Goal: Task Accomplishment & Management: Manage account settings

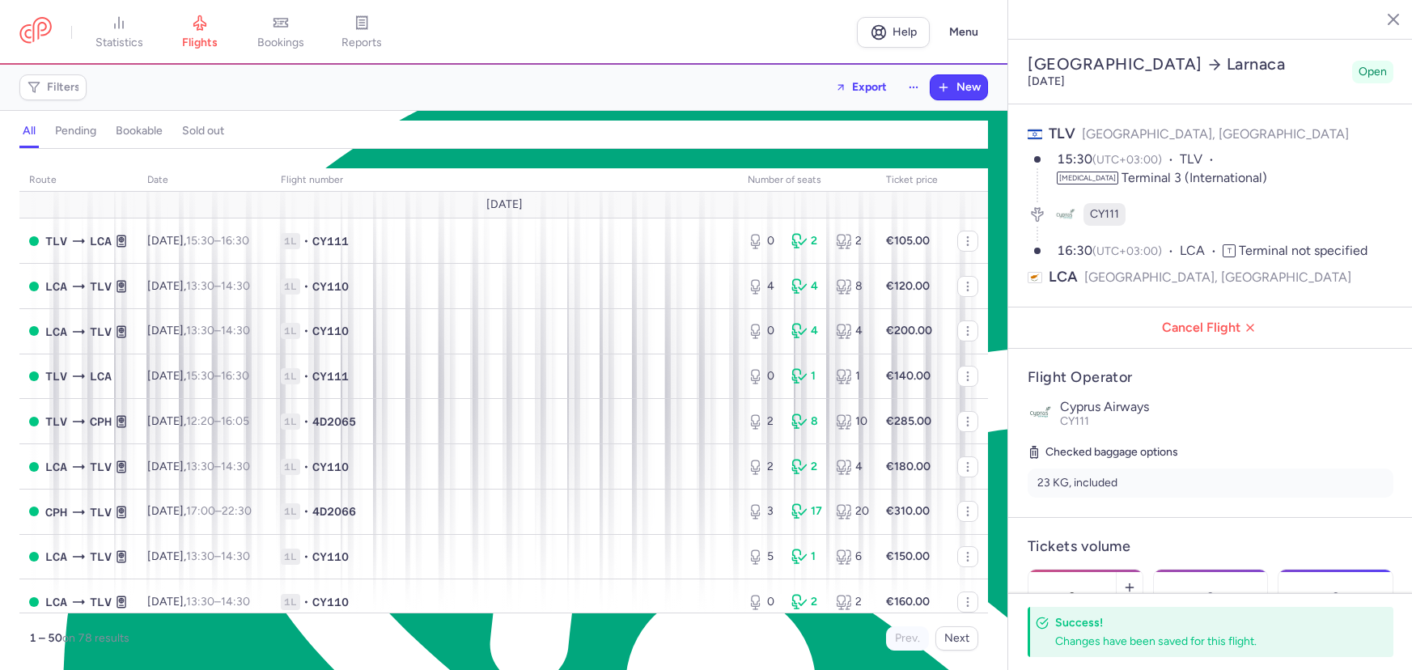
select select "hours"
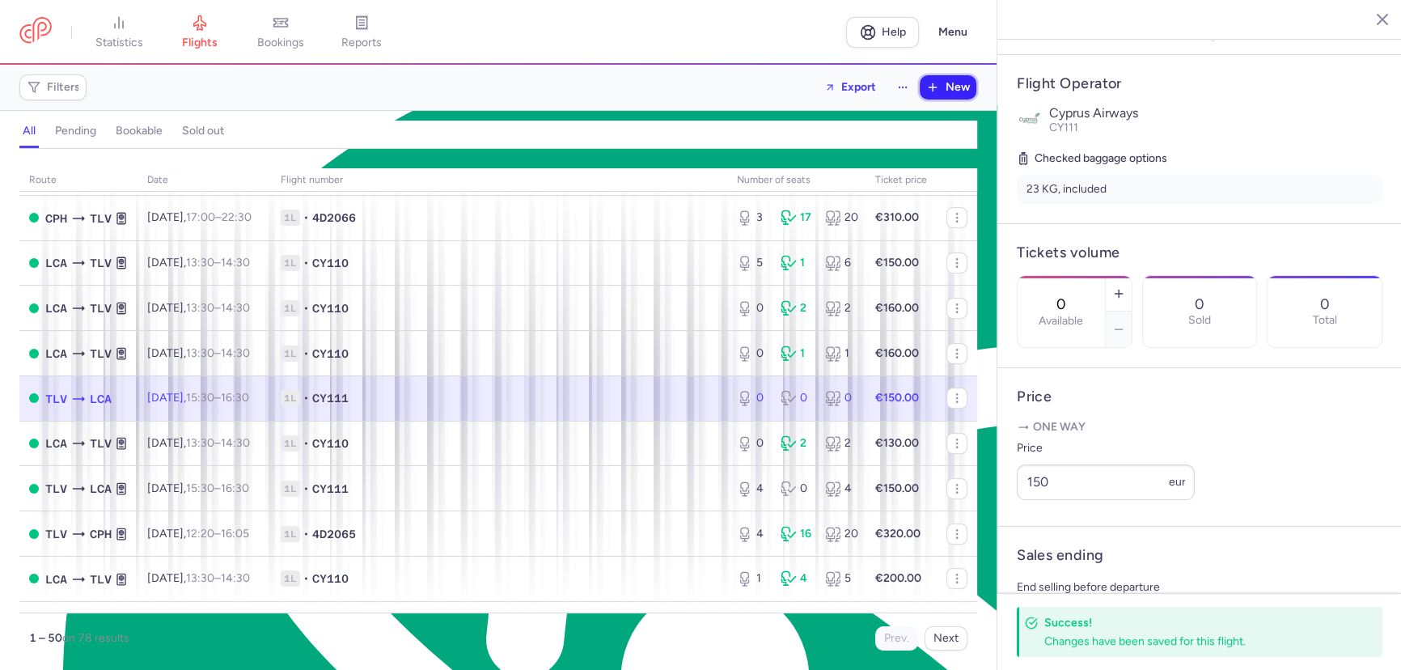
click at [941, 91] on button "New" at bounding box center [948, 87] width 57 height 24
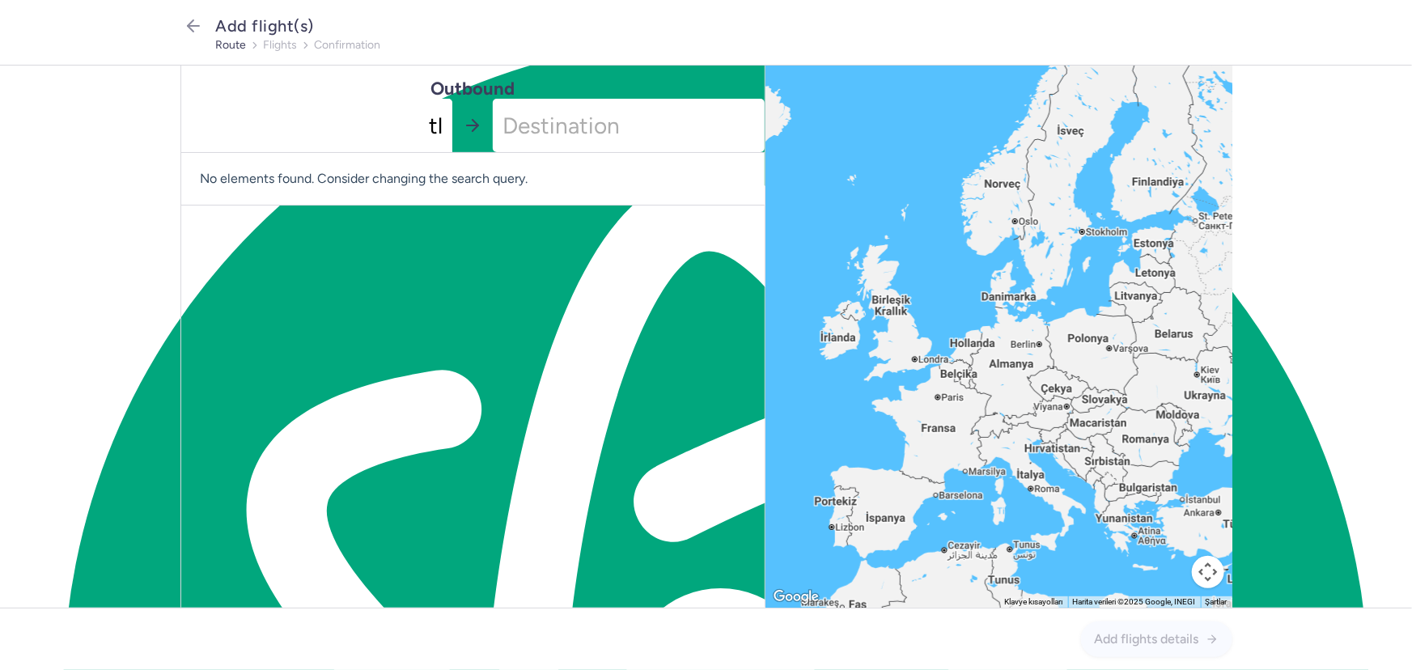
type input "tlv"
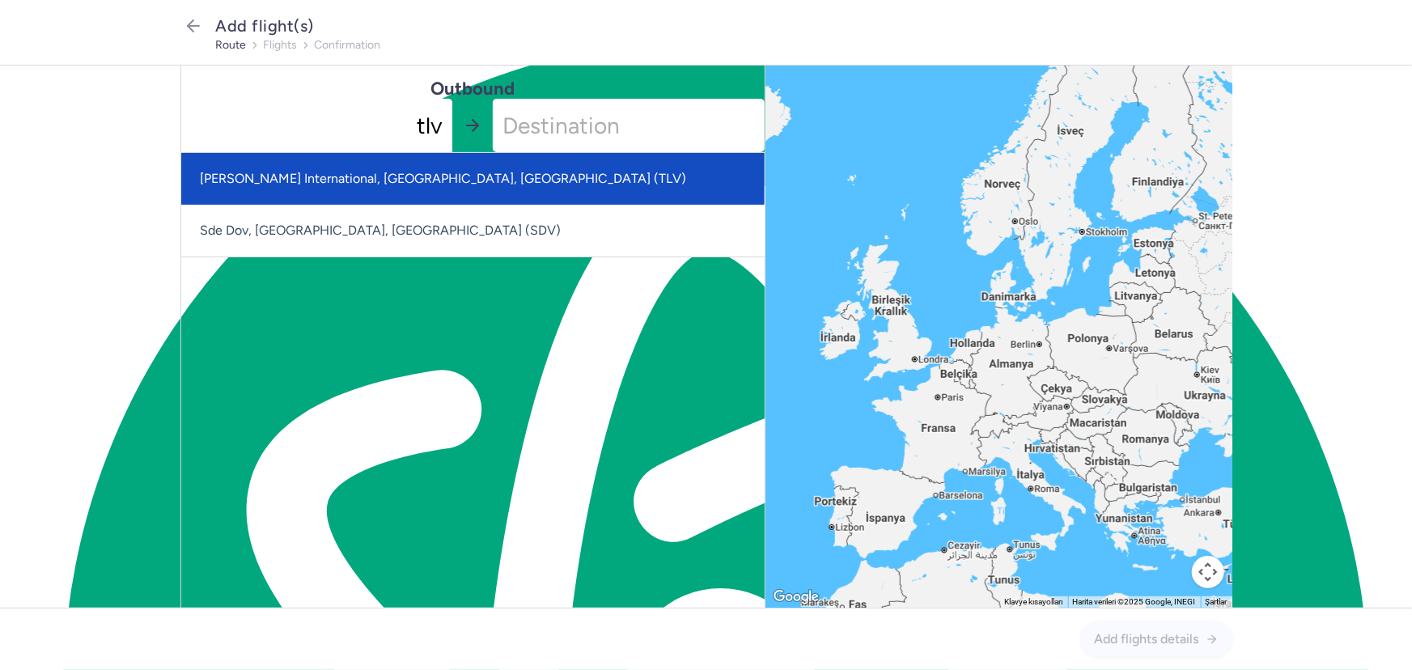
click at [461, 167] on span "[PERSON_NAME] International, [GEOGRAPHIC_DATA], [GEOGRAPHIC_DATA] (TLV)" at bounding box center [472, 179] width 583 height 52
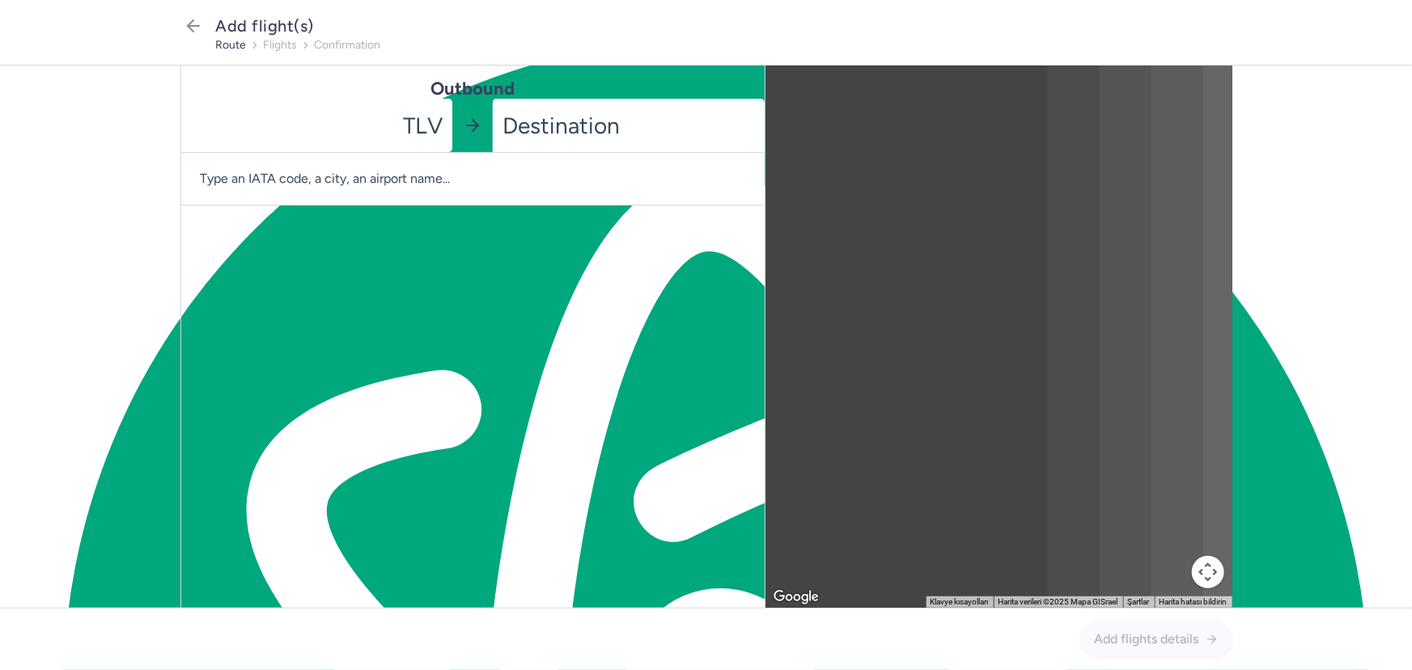
click at [518, 129] on input "-searchbox" at bounding box center [629, 125] width 272 height 53
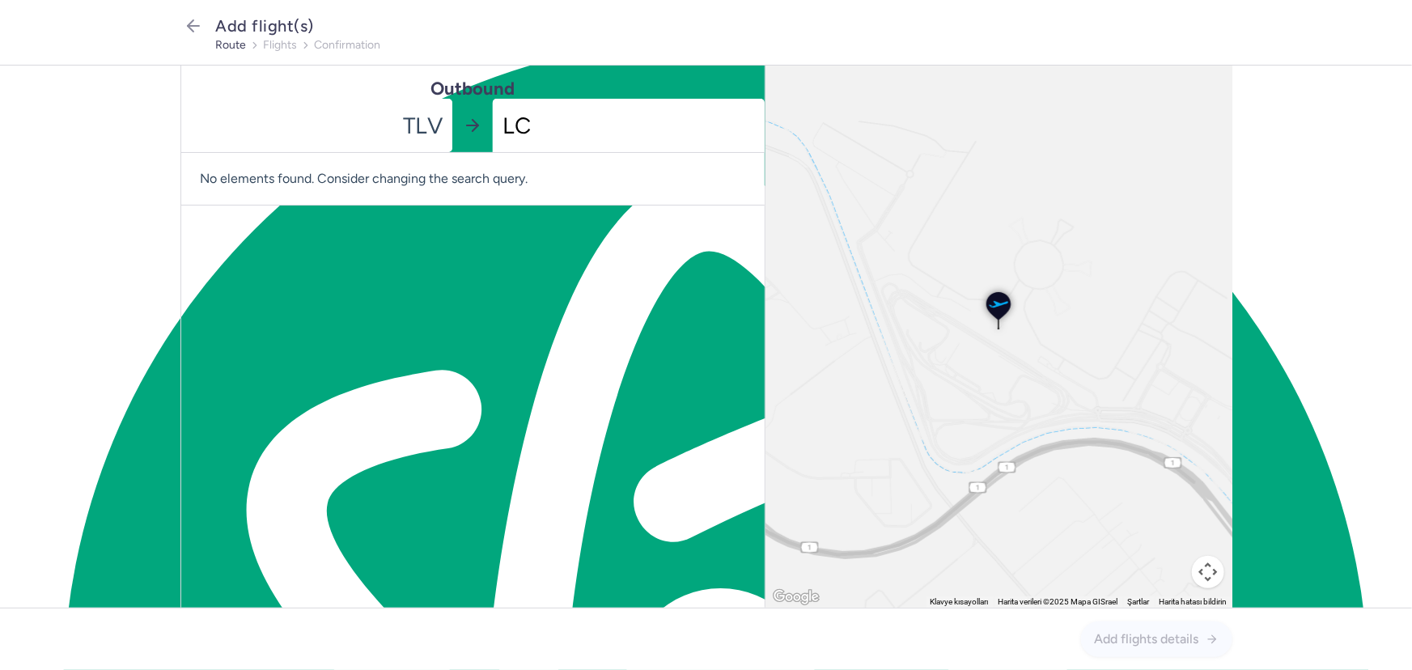
type input "LCA"
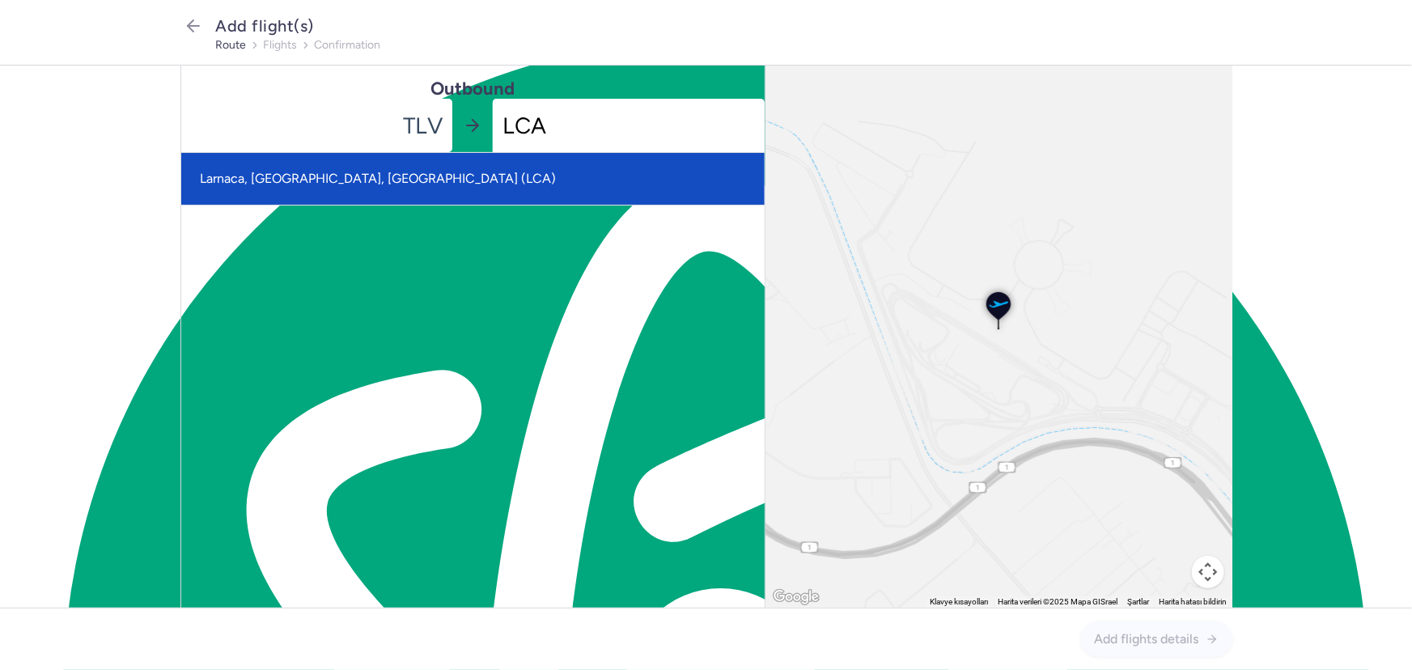
click at [521, 164] on span "Larnaca, [GEOGRAPHIC_DATA], [GEOGRAPHIC_DATA] (LCA)" at bounding box center [472, 179] width 583 height 52
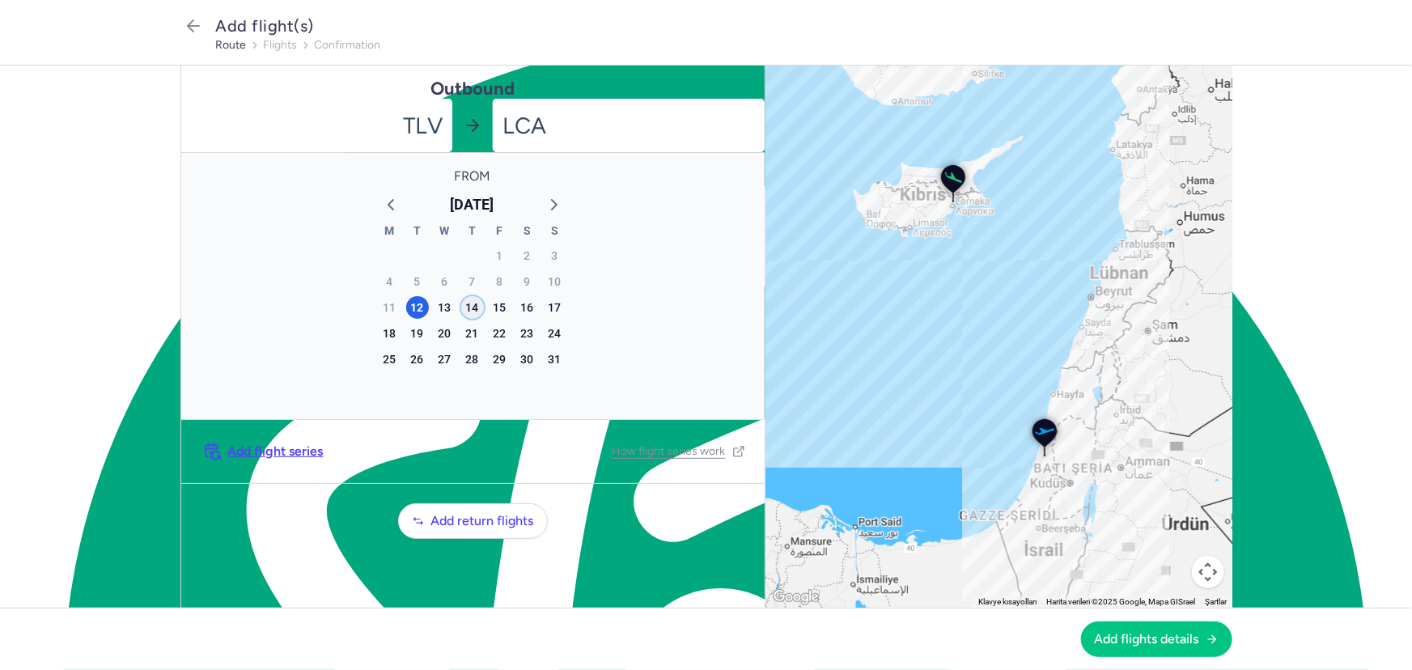
click at [475, 307] on div "14" at bounding box center [472, 307] width 23 height 23
click at [1214, 632] on icon "button" at bounding box center [1211, 638] width 13 height 13
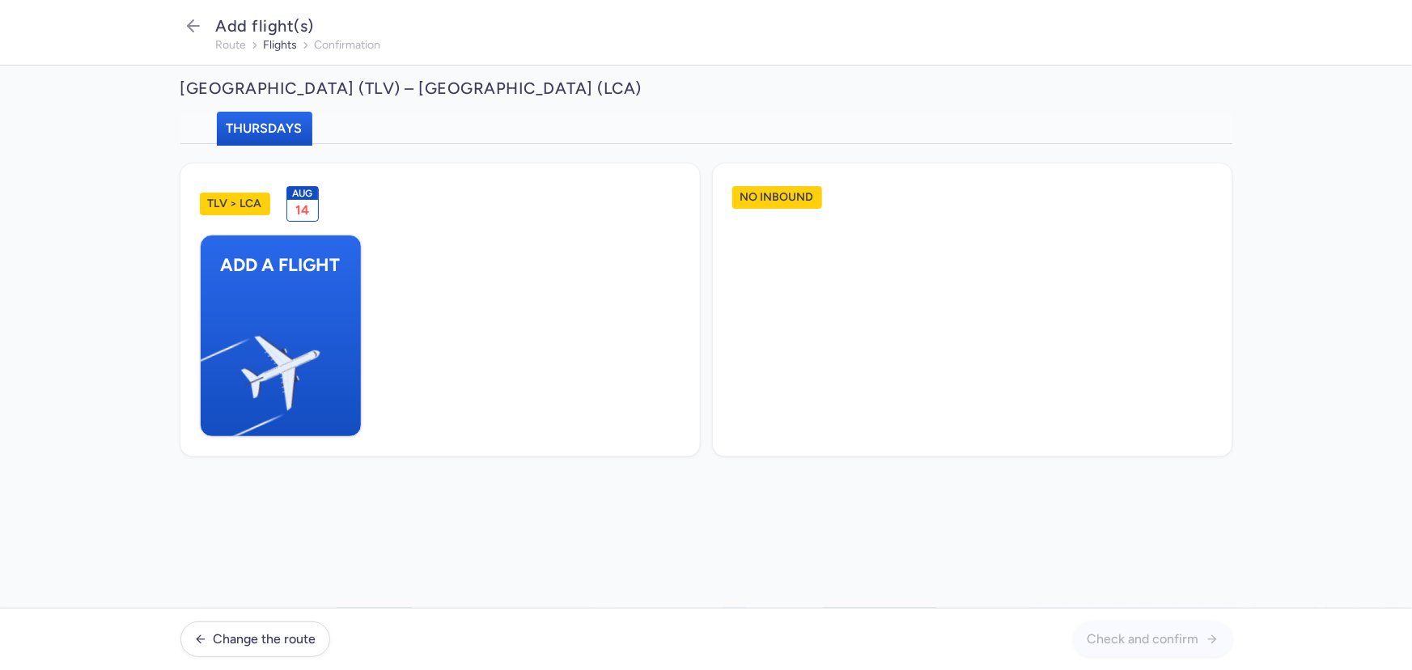
click at [982, 193] on div "No inbound" at bounding box center [972, 197] width 481 height 49
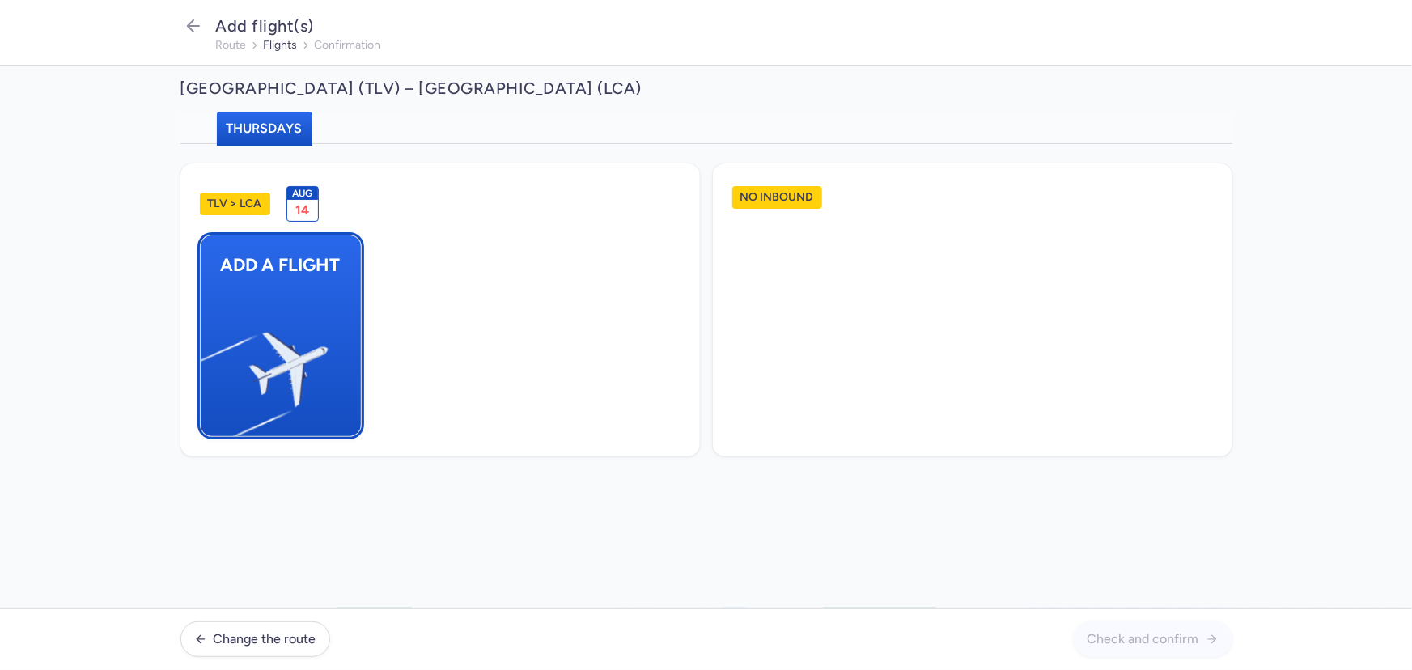
click at [294, 298] on img "button" at bounding box center [207, 362] width 273 height 251
select select "23"
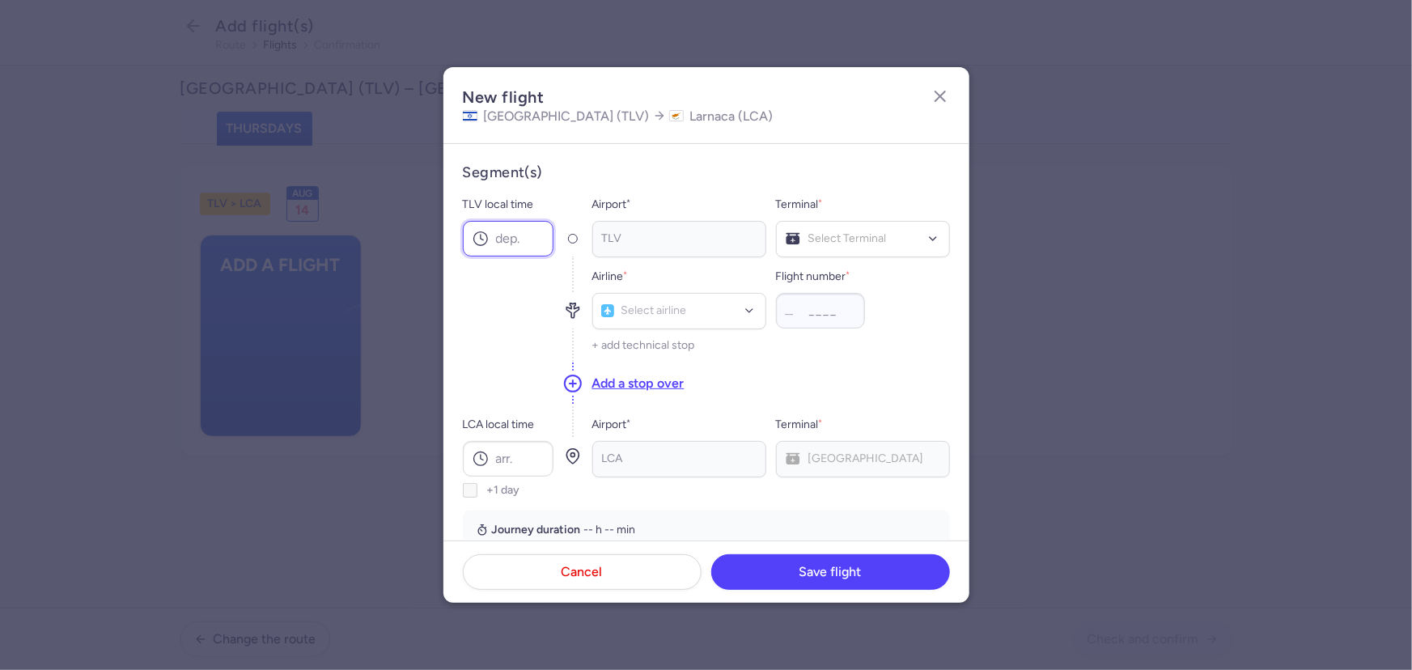
click at [522, 236] on input "TLV local time" at bounding box center [508, 239] width 91 height 36
type input "15:30"
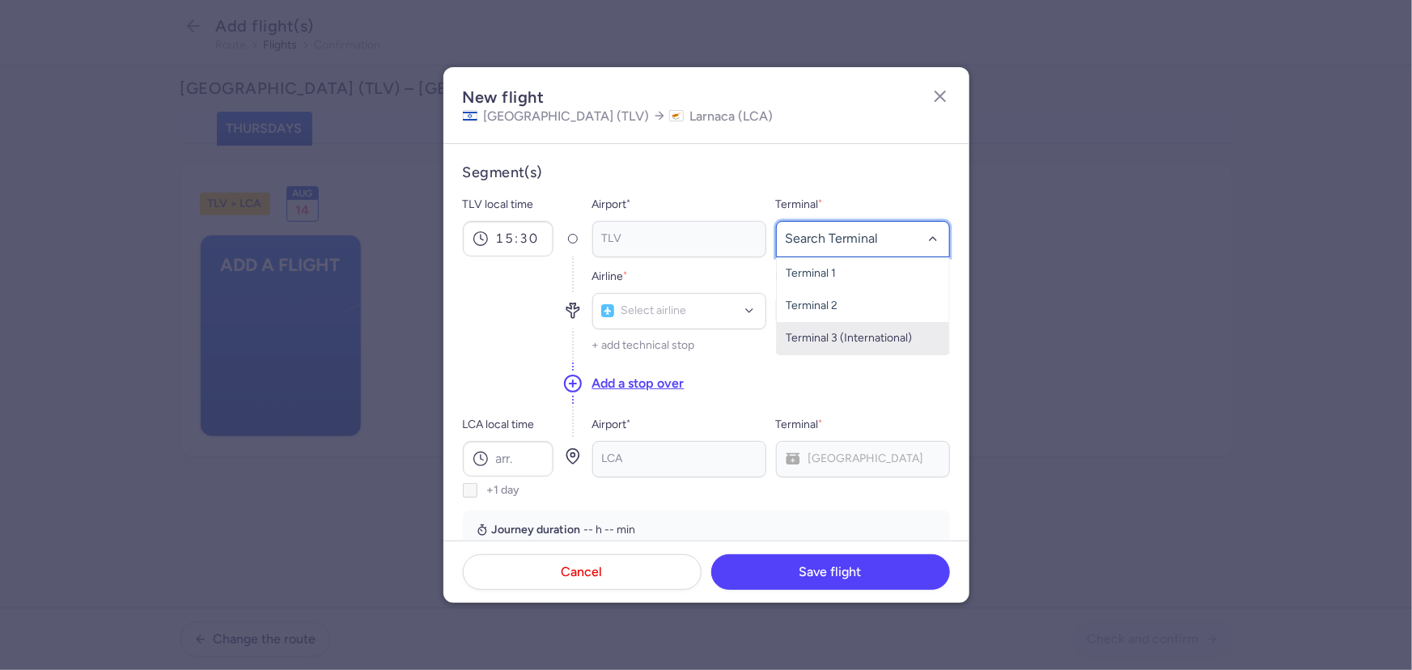
click at [833, 324] on span "Terminal 3 (International)" at bounding box center [863, 338] width 172 height 32
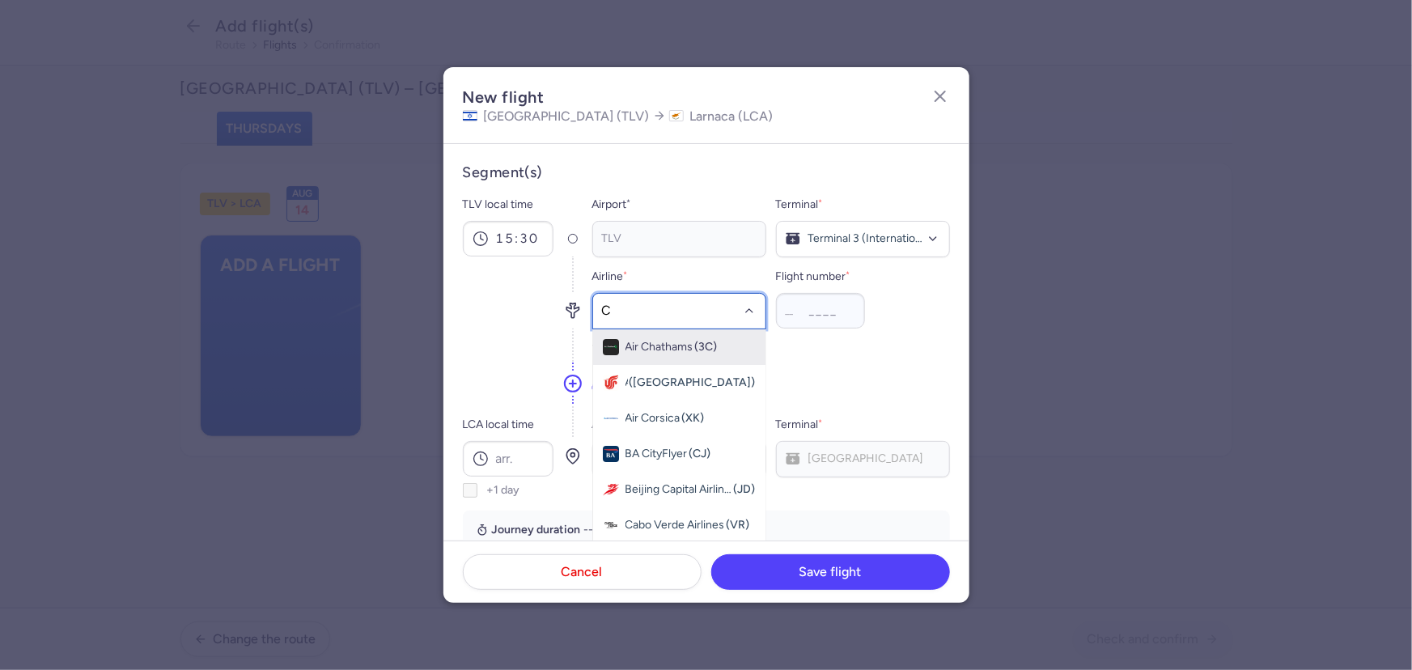
type input "CY"
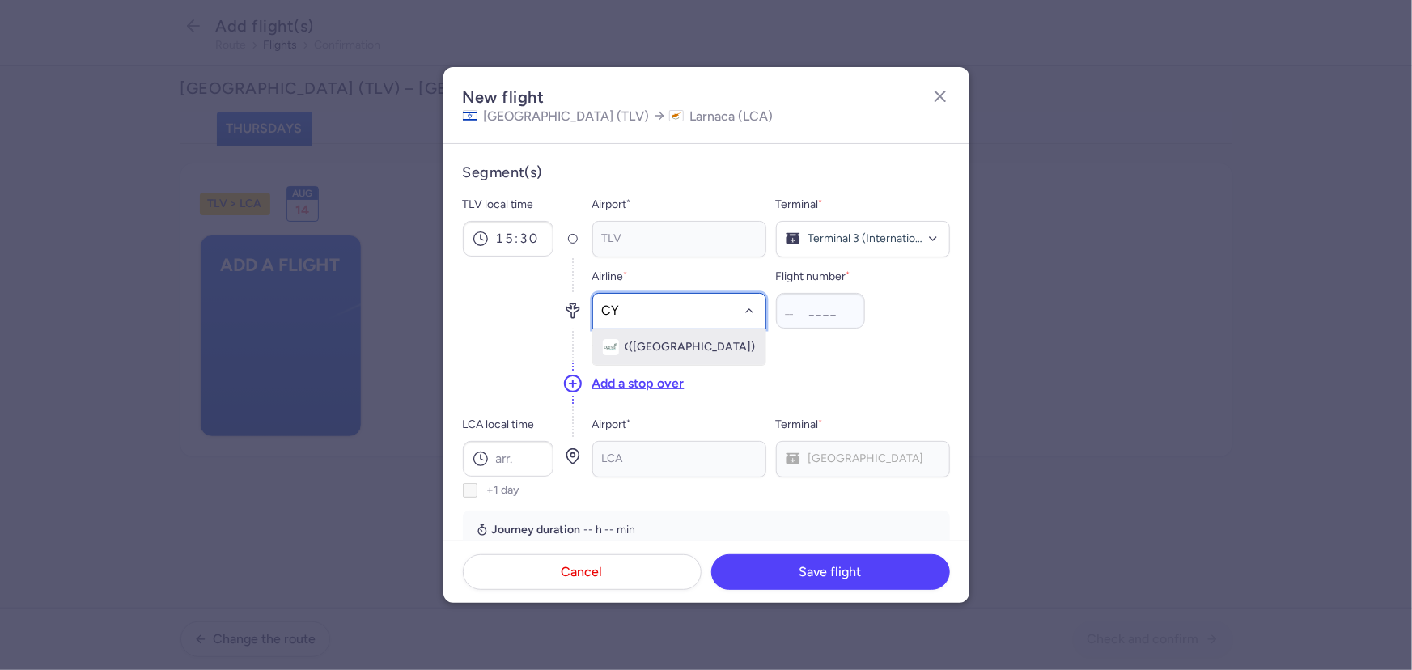
click at [628, 346] on span "Cyprus Airways" at bounding box center [626, 347] width 2 height 13
type input "111"
click at [815, 375] on div "Add a stop over" at bounding box center [771, 384] width 358 height 44
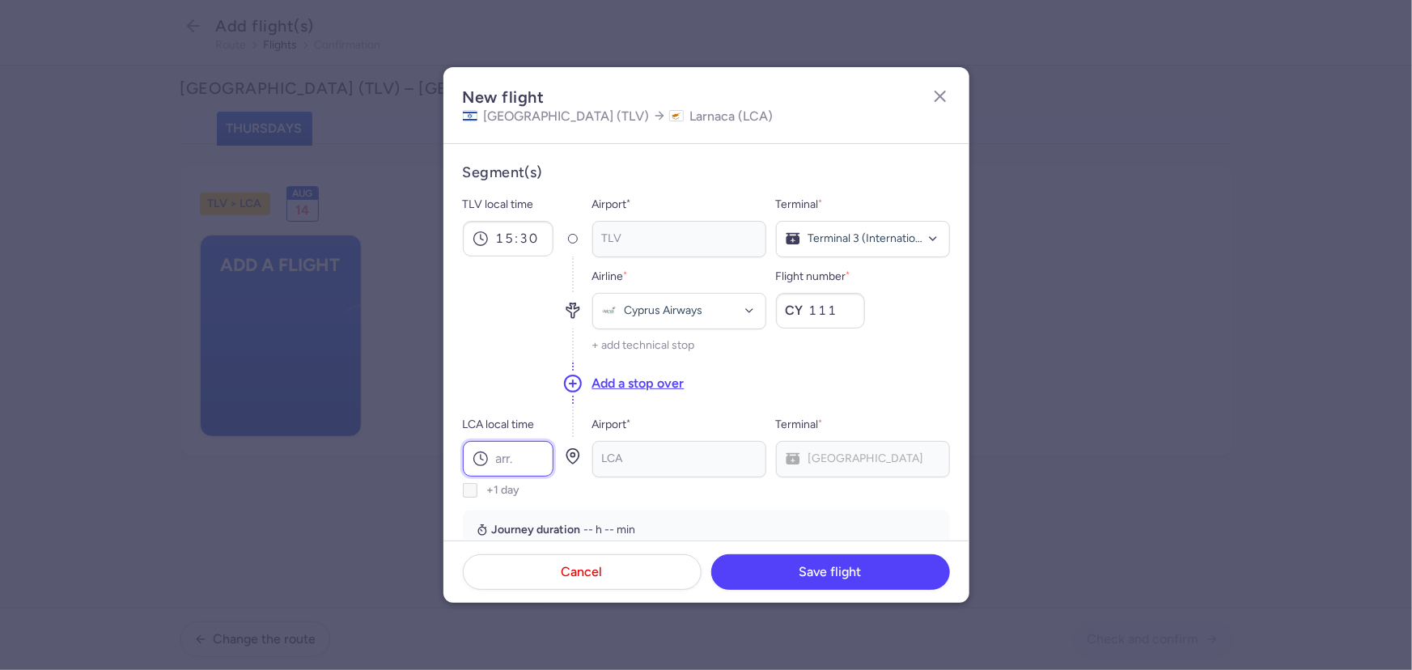
click at [529, 457] on input "LCA local time" at bounding box center [508, 459] width 91 height 36
type input "16:30"
click at [811, 368] on div "Add a stop over" at bounding box center [771, 384] width 358 height 44
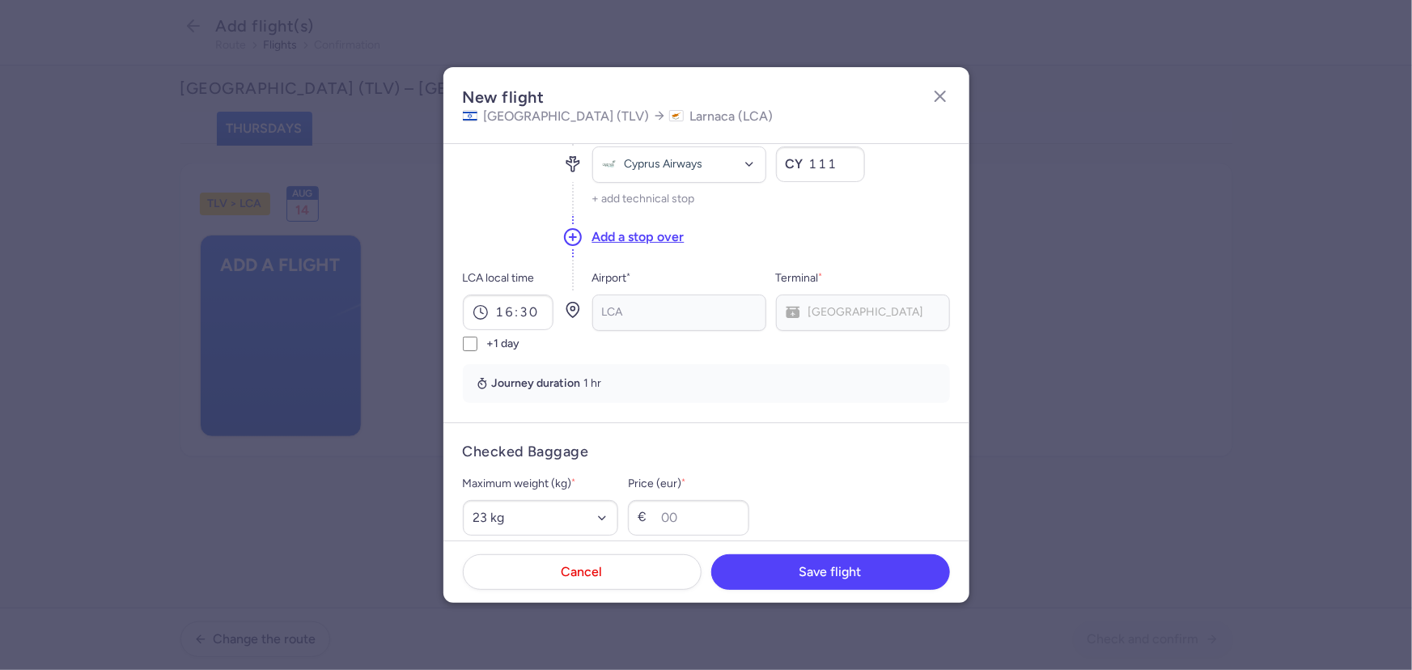
scroll to position [294, 0]
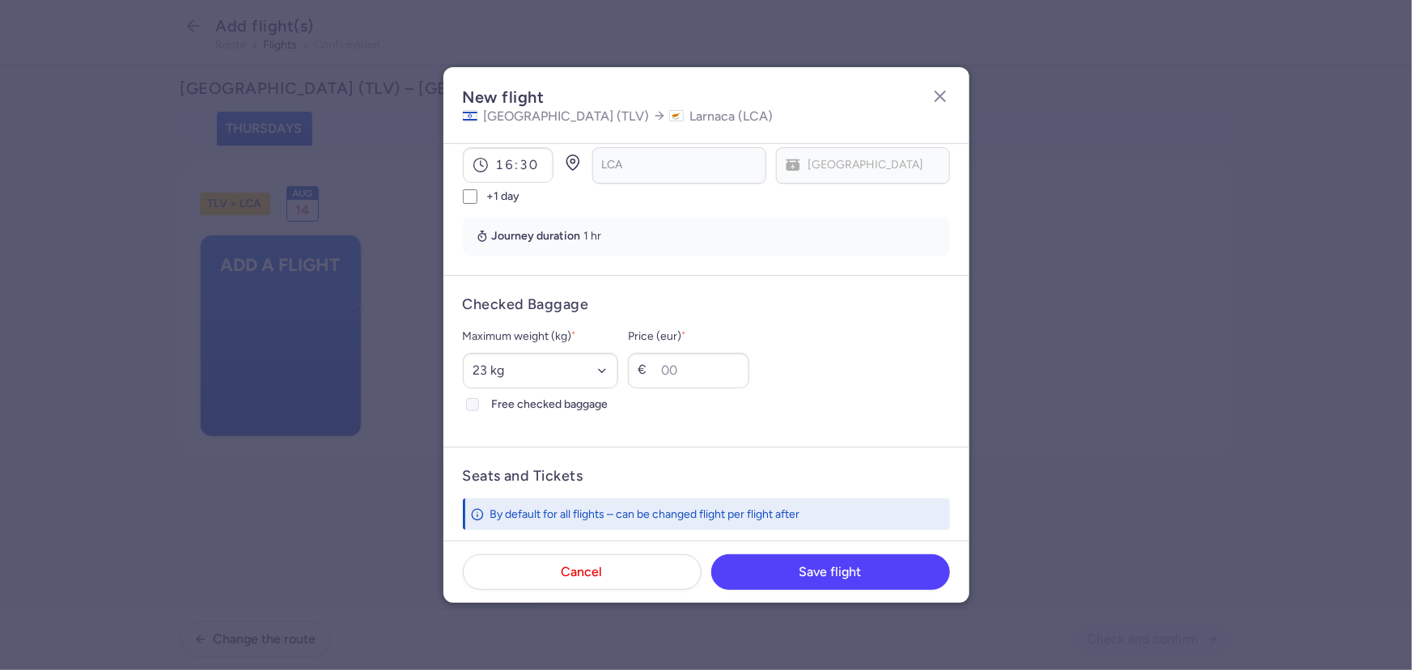
click at [540, 406] on span "Free checked baggage" at bounding box center [555, 404] width 127 height 19
click at [479, 406] on input "Free checked baggage" at bounding box center [472, 404] width 13 height 13
checkbox input "true"
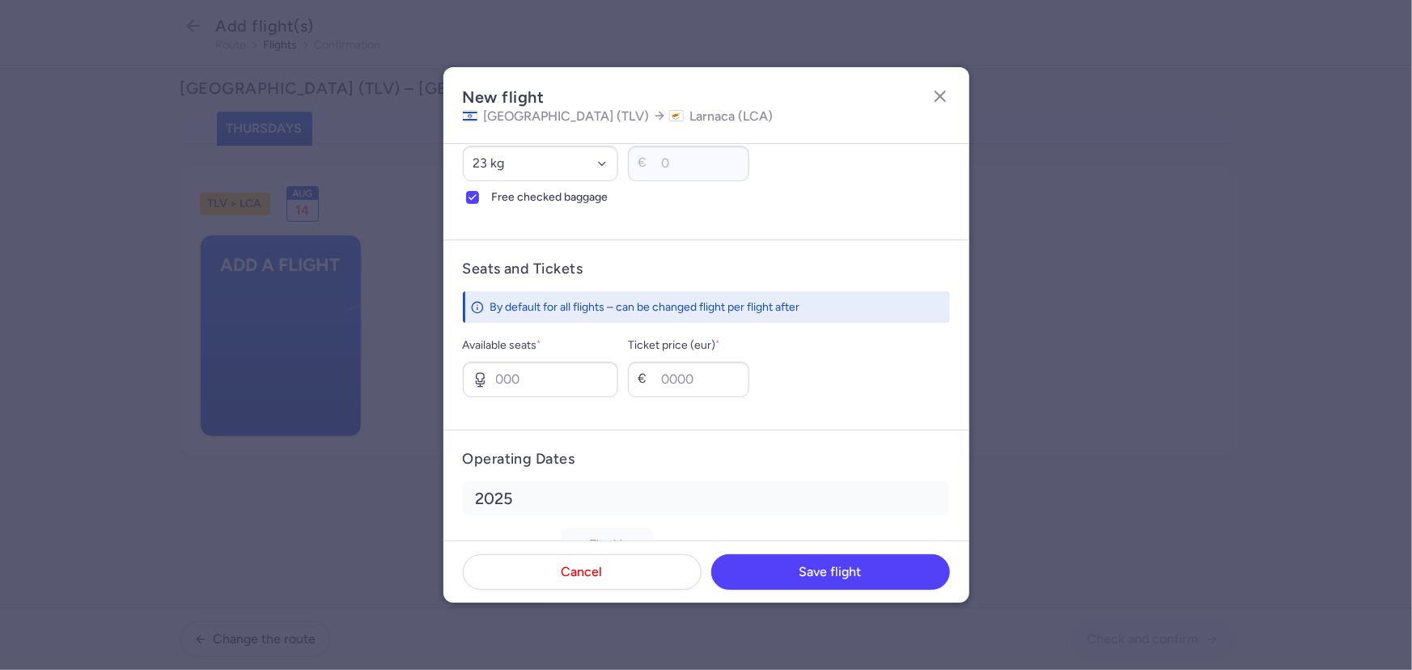
scroll to position [515, 0]
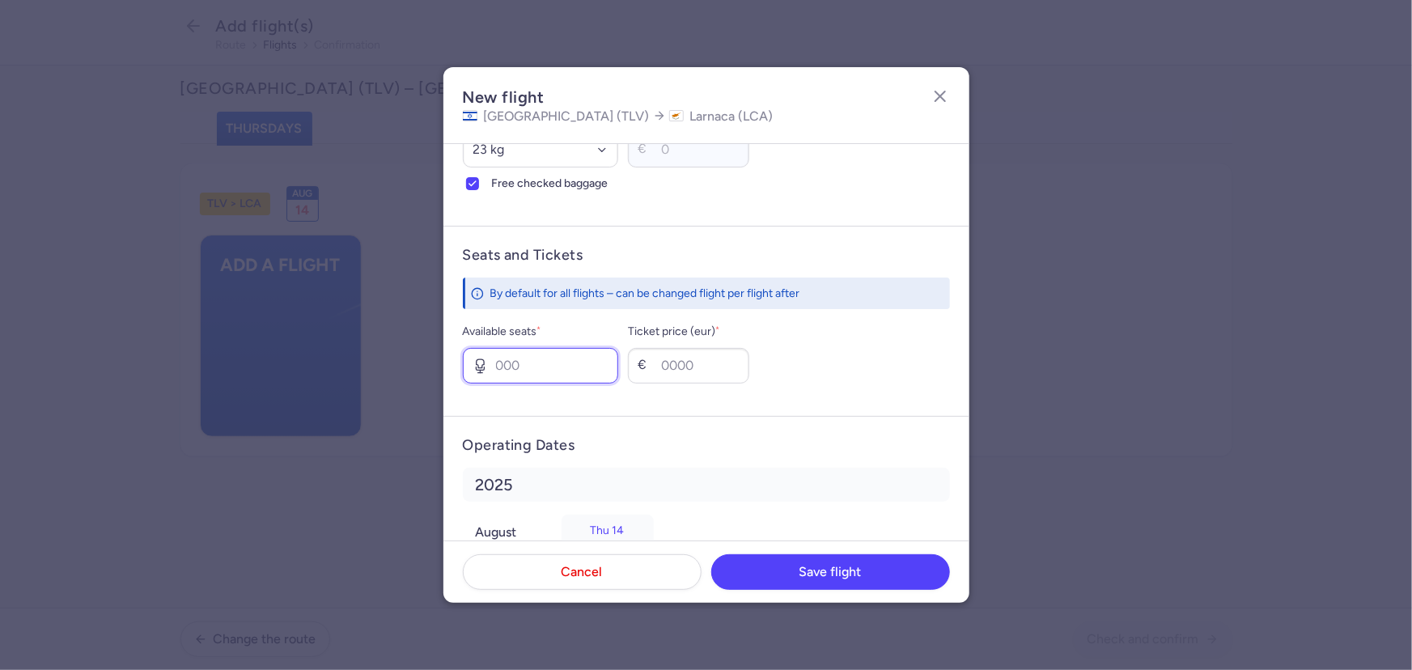
click at [544, 378] on input "Available seats *" at bounding box center [541, 366] width 156 height 36
type input "2"
click at [713, 361] on input "Ticket price (eur) *" at bounding box center [688, 366] width 121 height 36
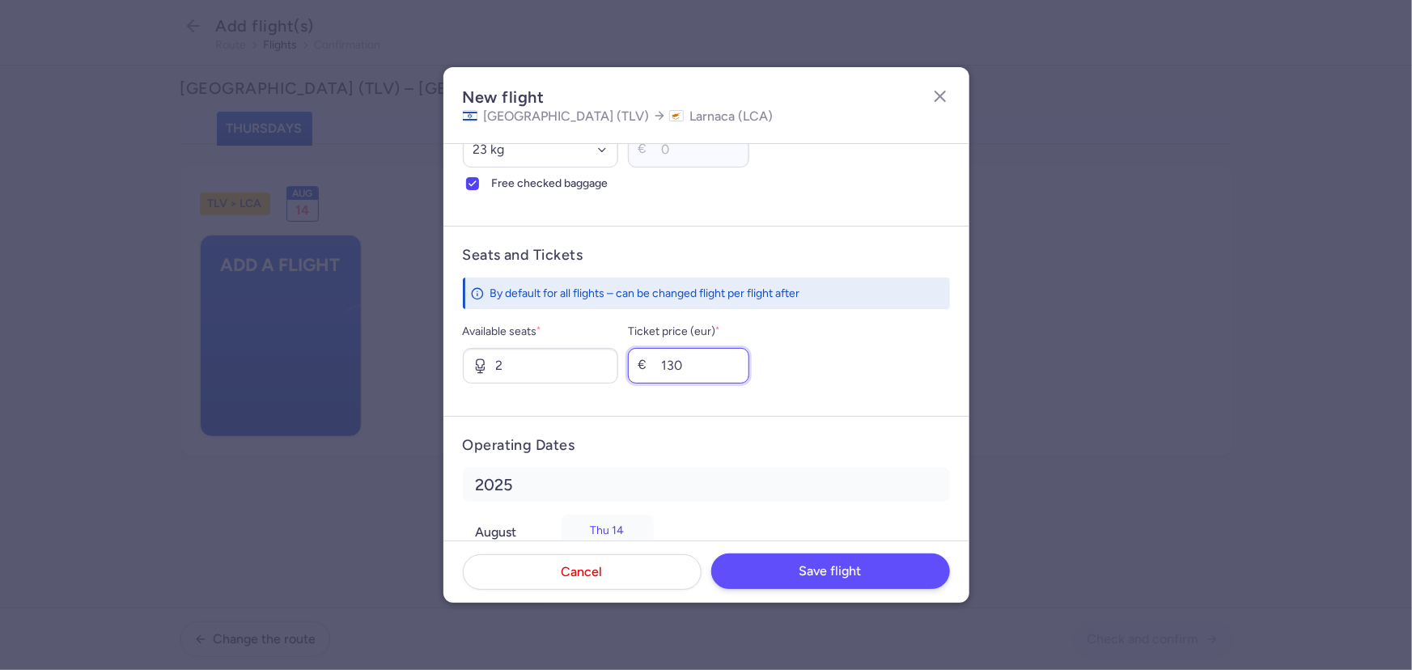
type input "130"
click at [819, 561] on button "Save flight" at bounding box center [830, 571] width 239 height 36
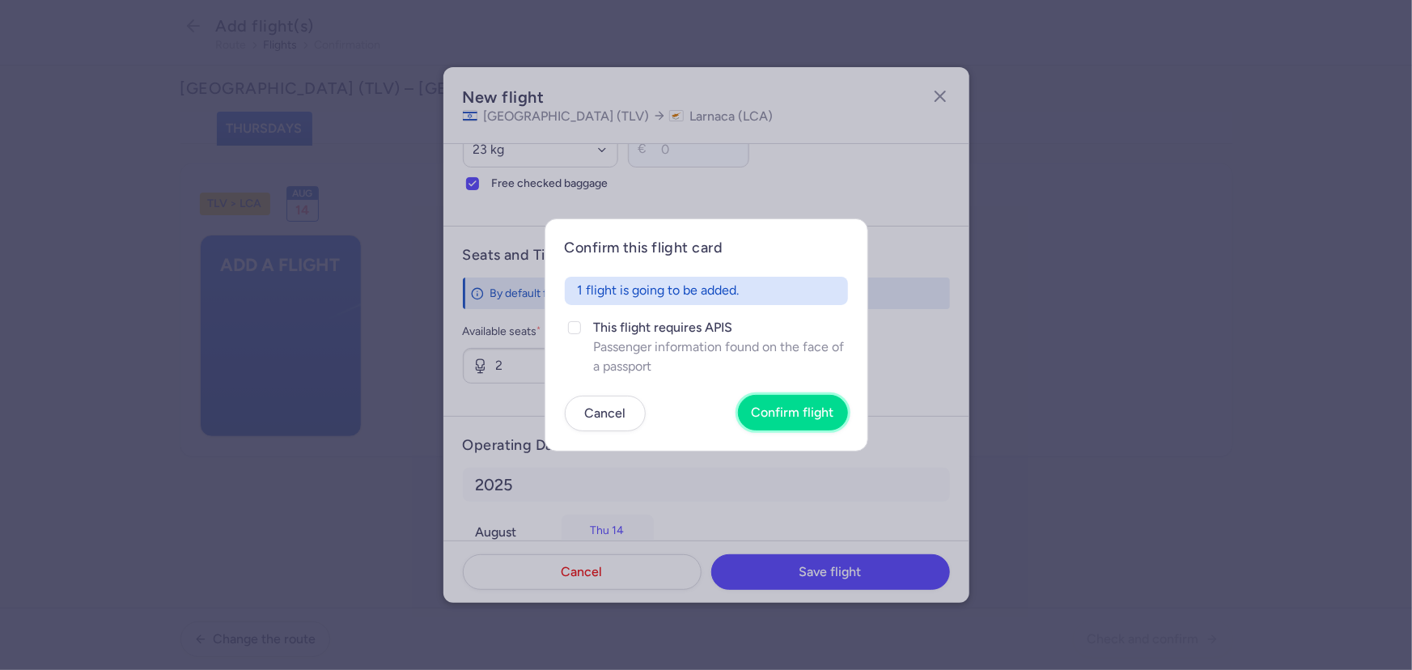
click at [801, 411] on span "Confirm flight" at bounding box center [793, 412] width 83 height 15
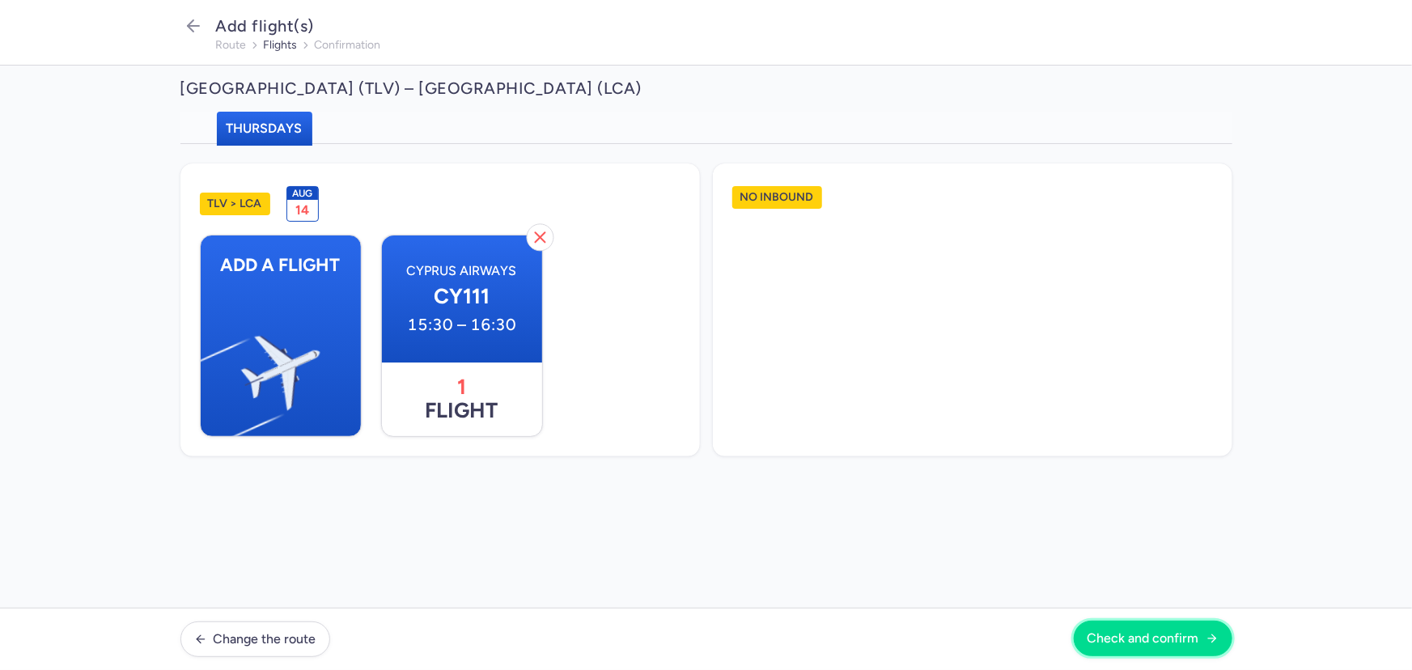
click at [1158, 631] on span "Check and confirm" at bounding box center [1143, 638] width 112 height 15
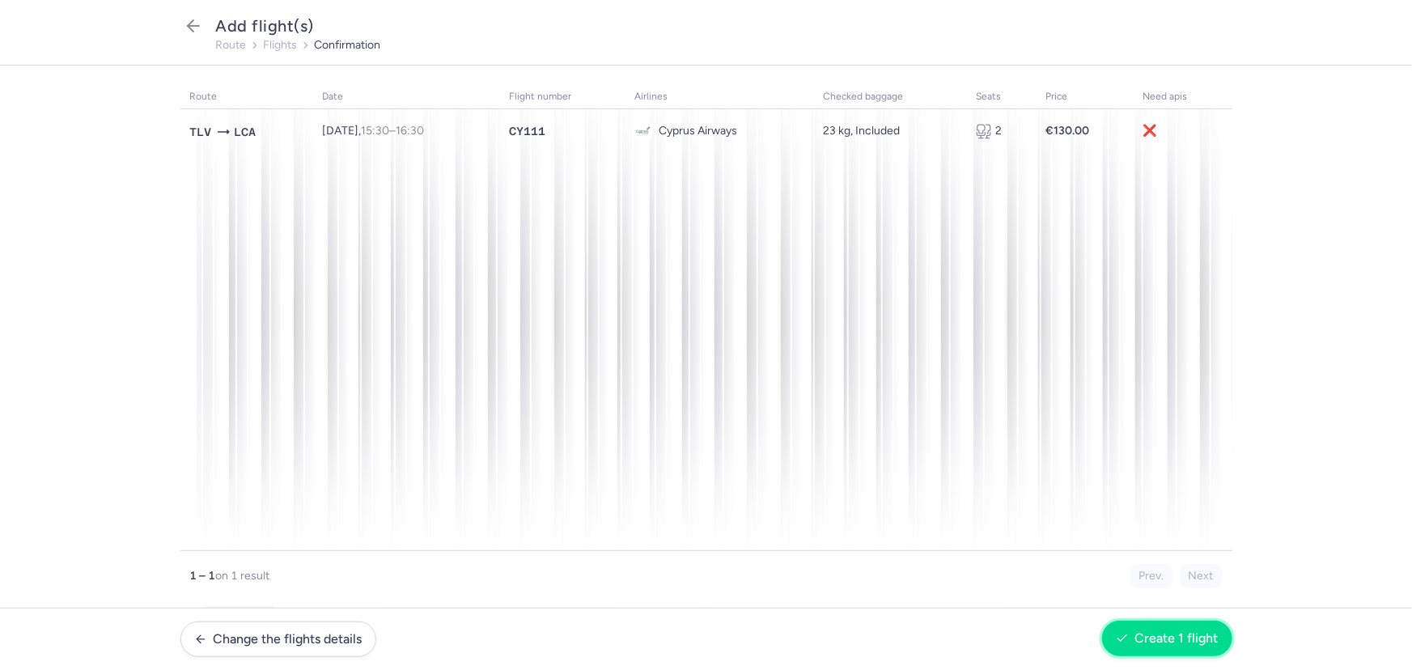
click at [1173, 630] on button "Create 1 flight" at bounding box center [1167, 639] width 130 height 36
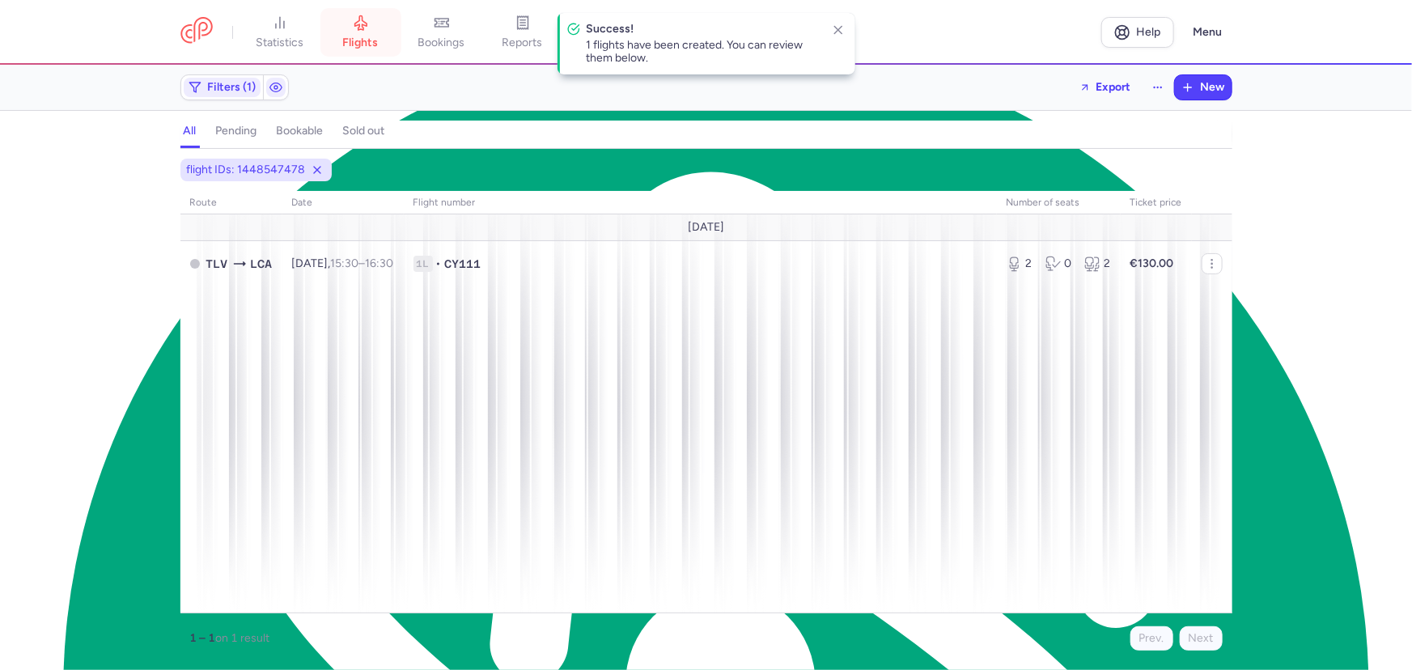
click at [369, 38] on span "flights" at bounding box center [361, 43] width 36 height 15
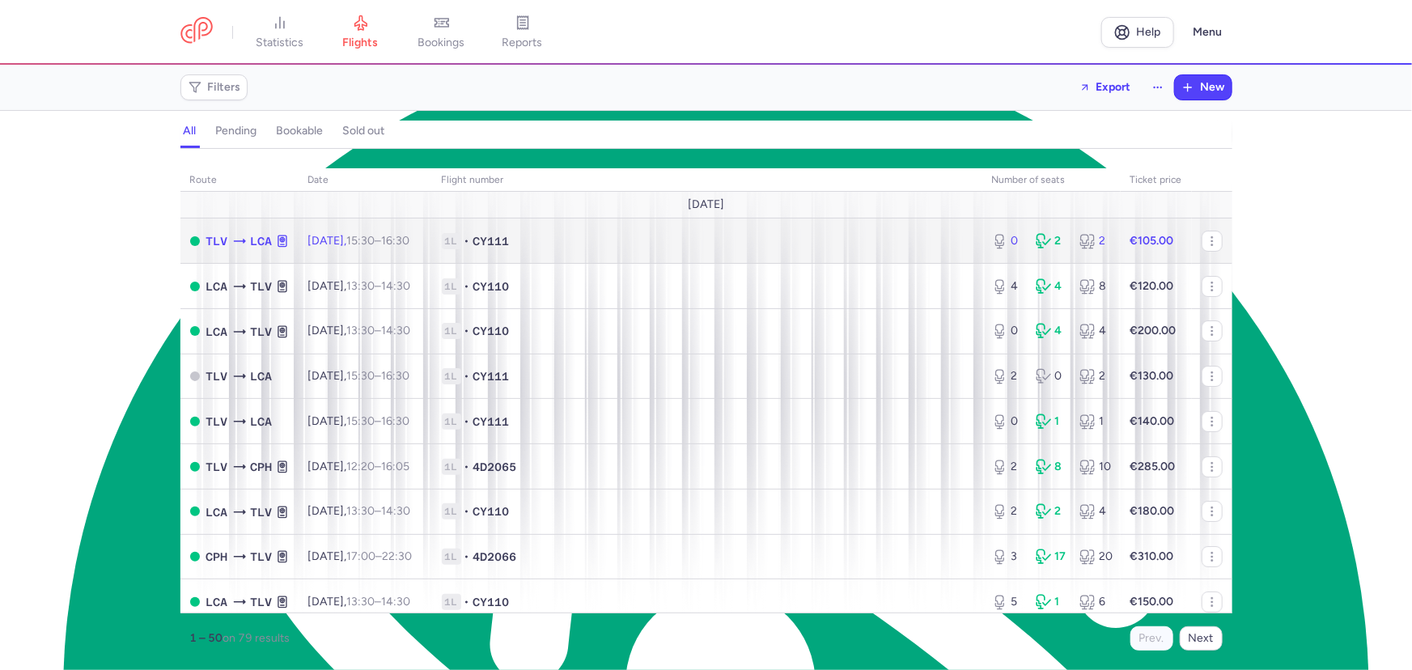
click at [502, 231] on td "1L • CY111" at bounding box center [707, 240] width 550 height 45
select select "hours"
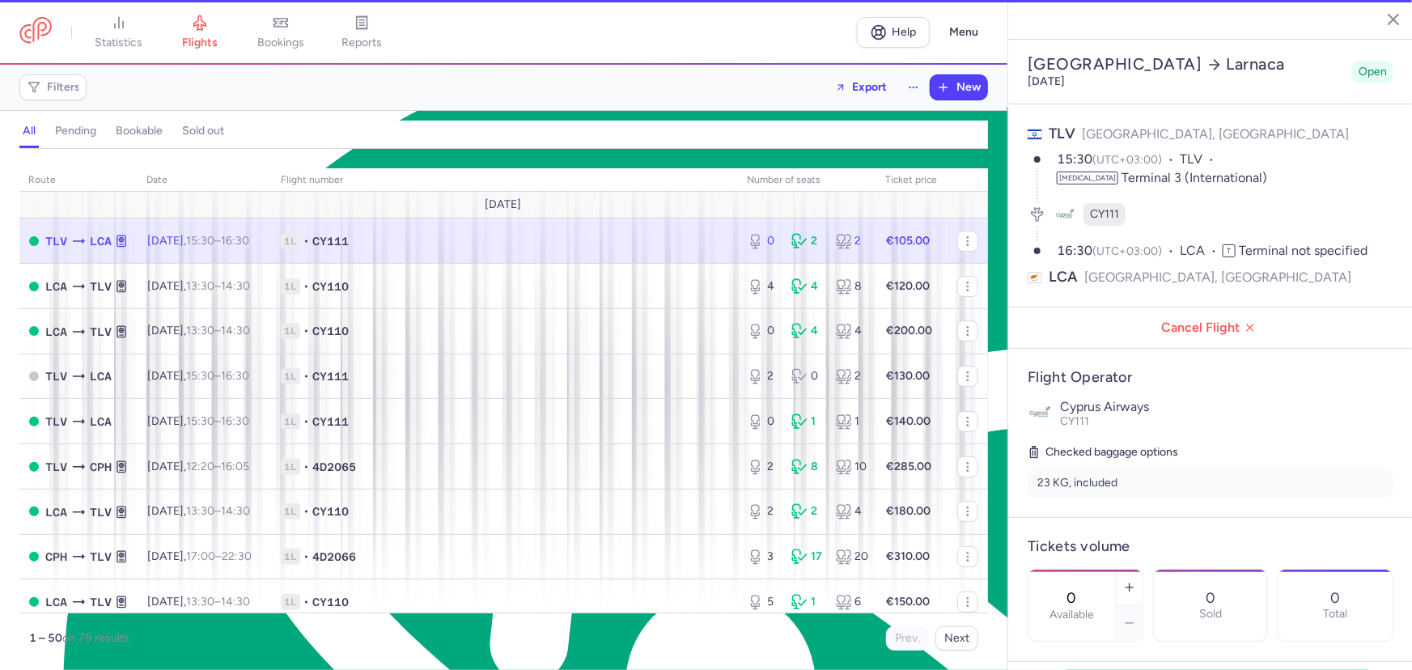
type input "8"
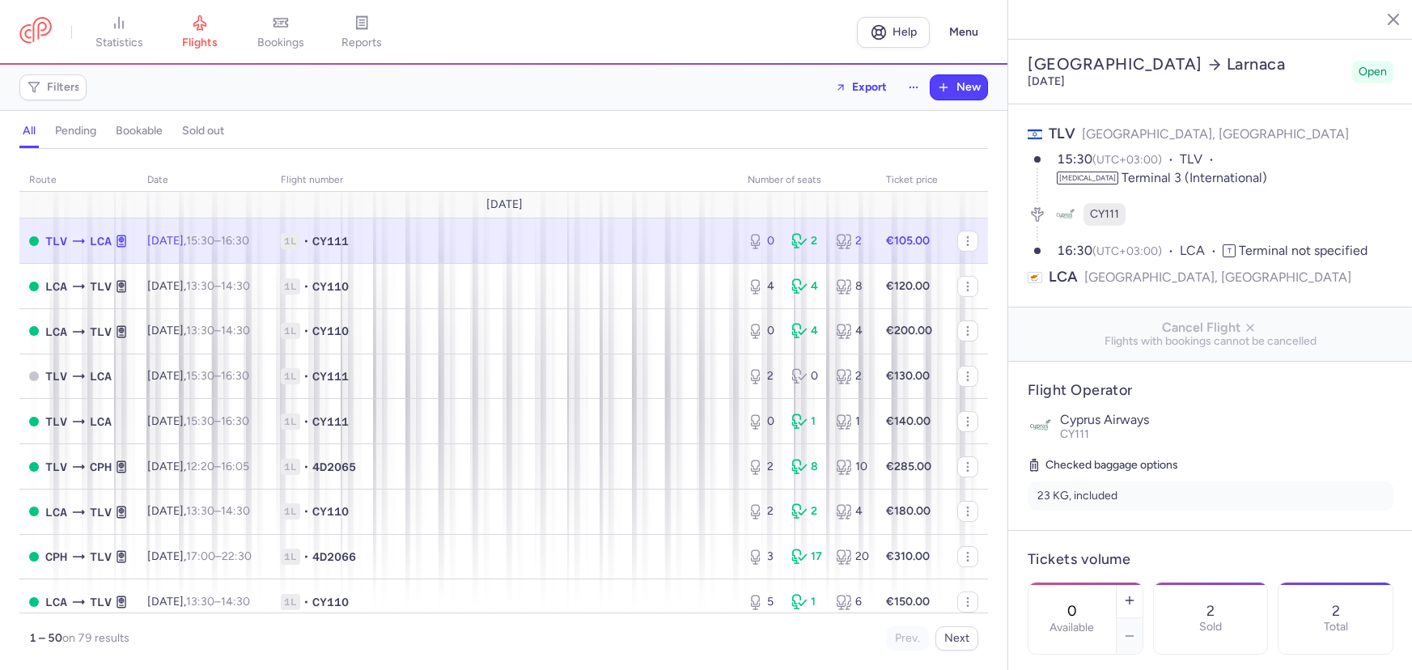
select select "hours"
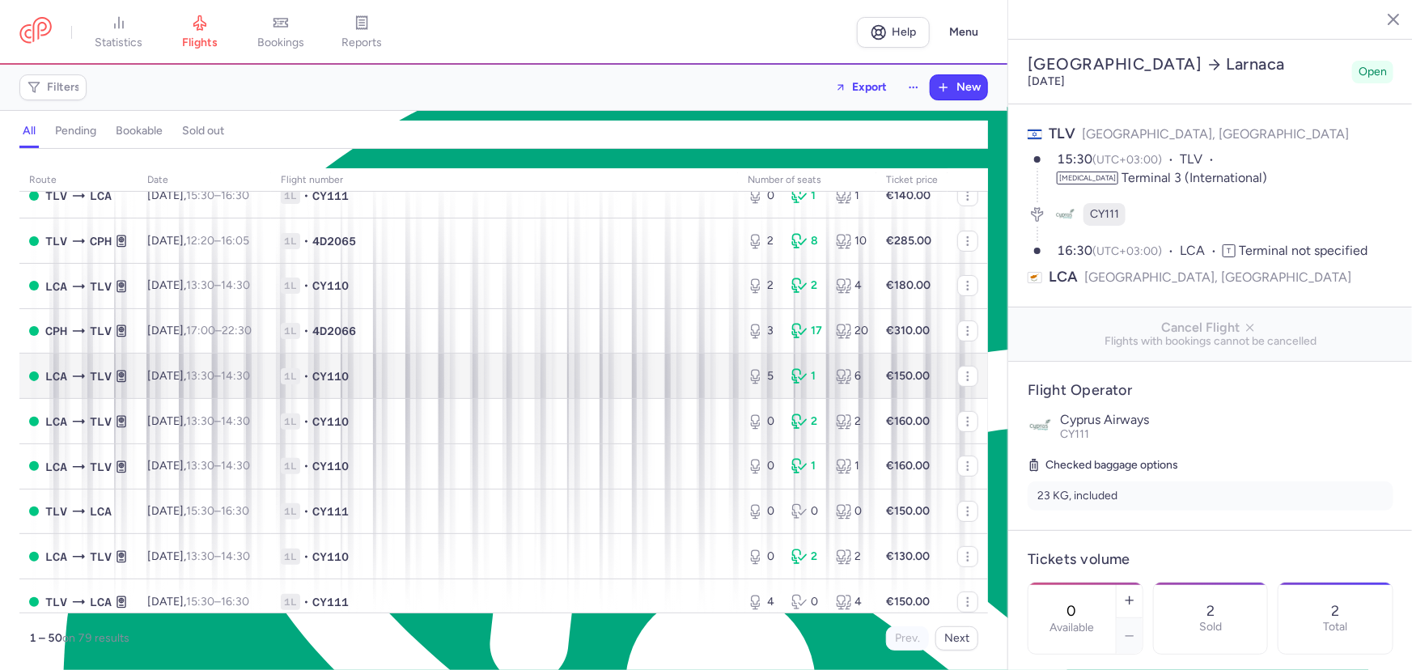
scroll to position [220, 0]
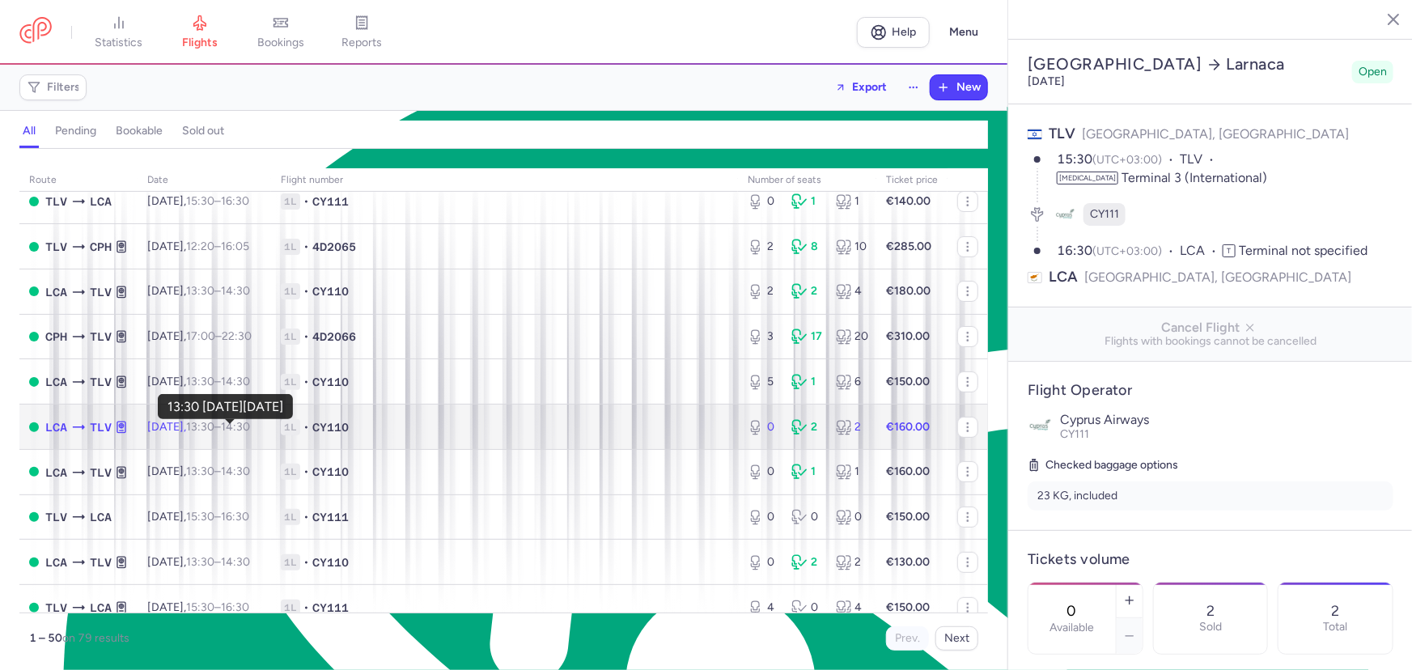
click at [214, 431] on time "13:30" at bounding box center [200, 427] width 28 height 14
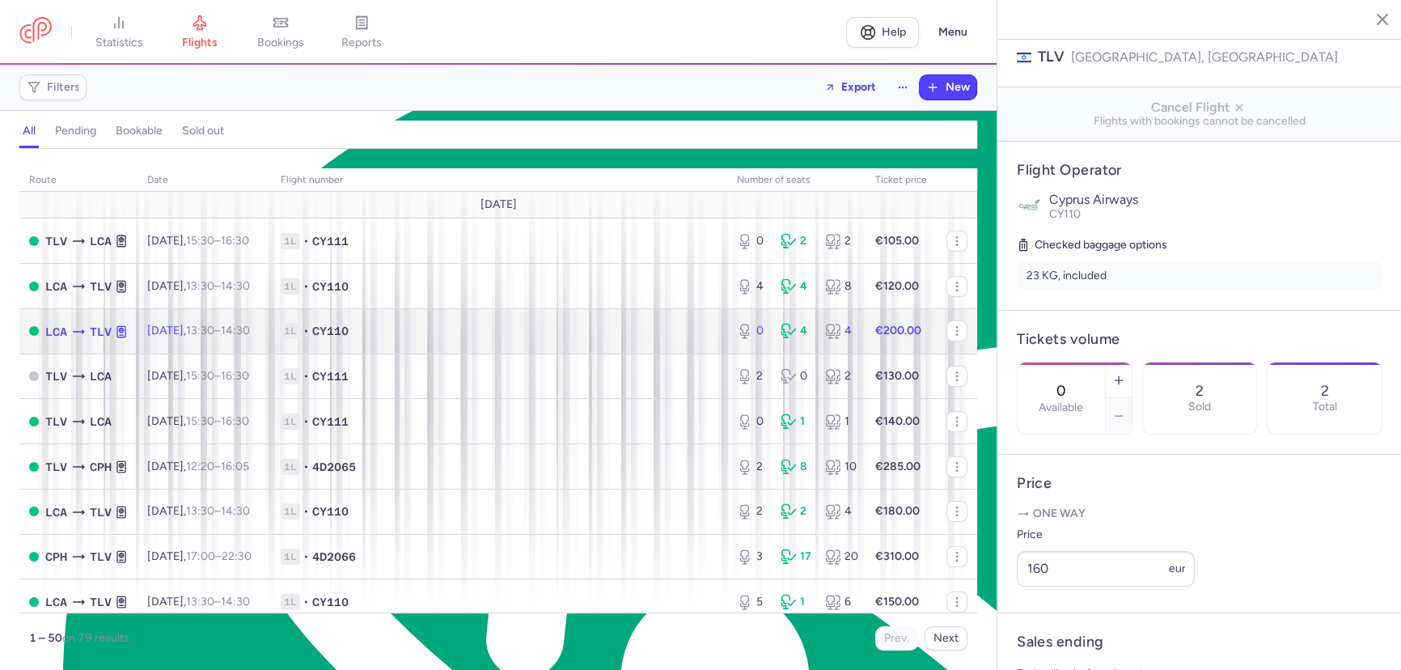
click at [250, 335] on time "14:30 +0" at bounding box center [235, 331] width 29 height 14
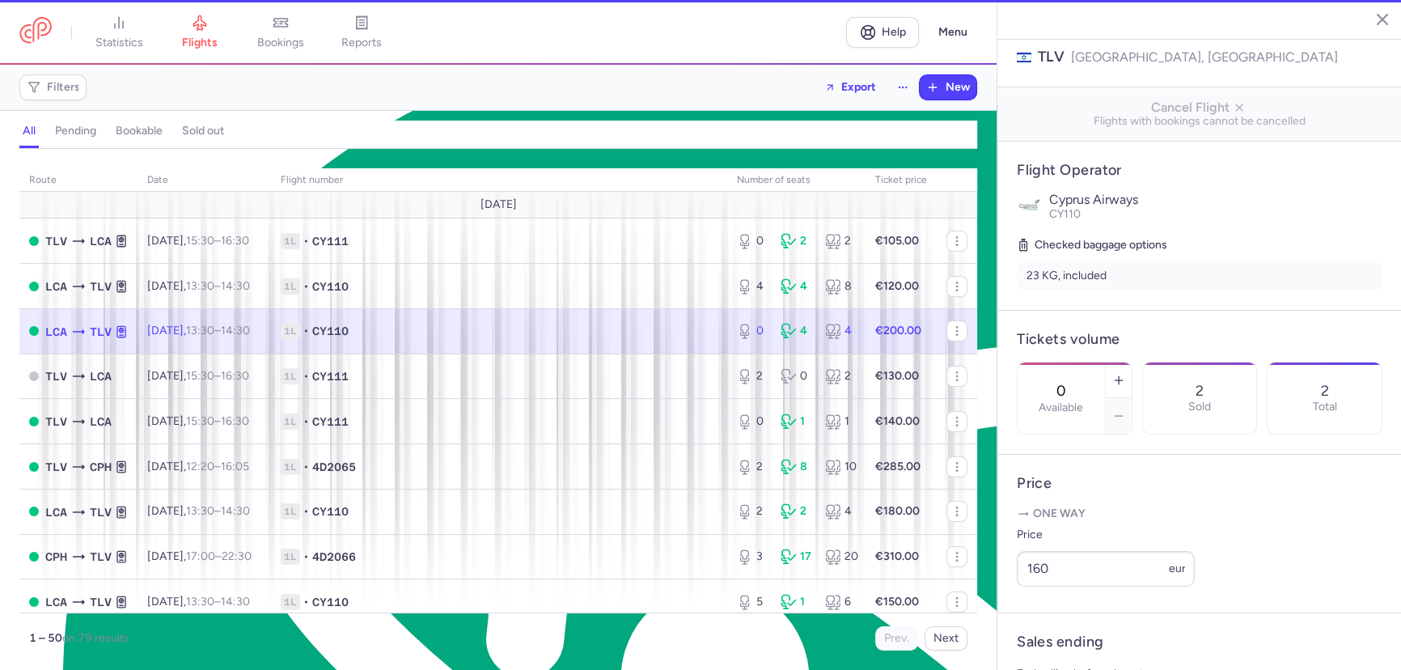
type input "6"
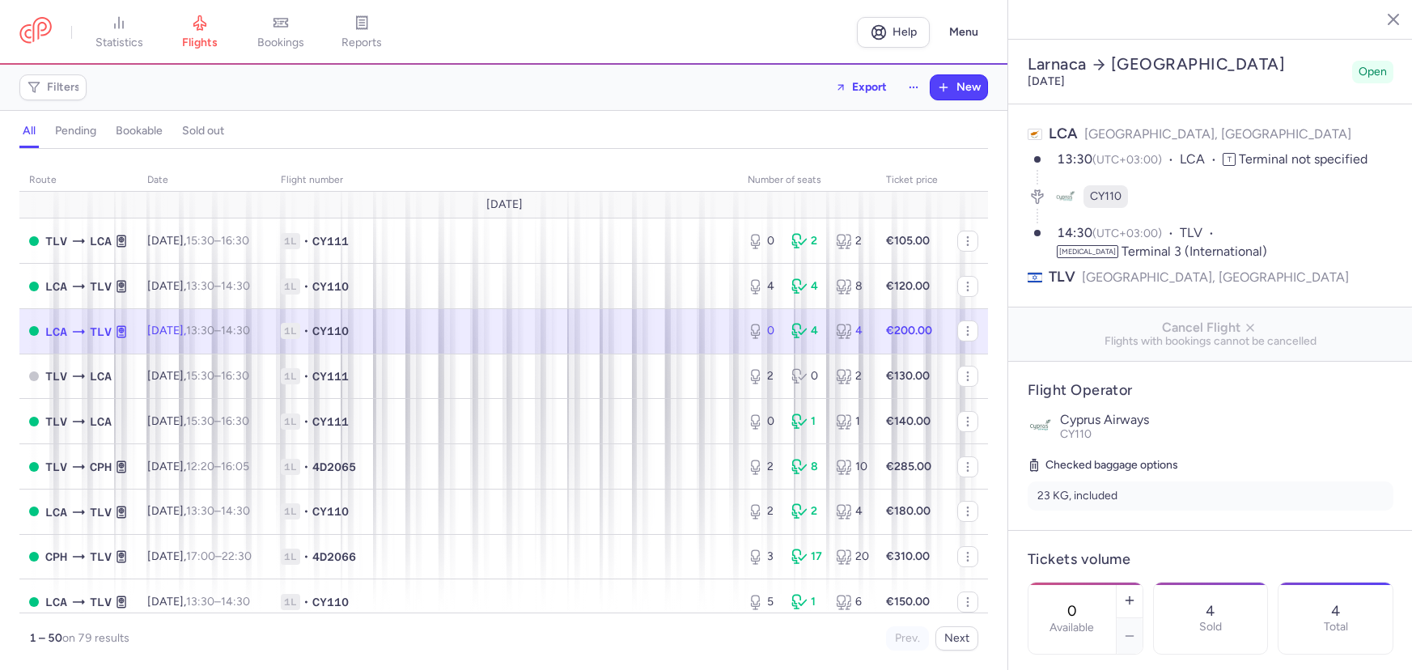
select select "hours"
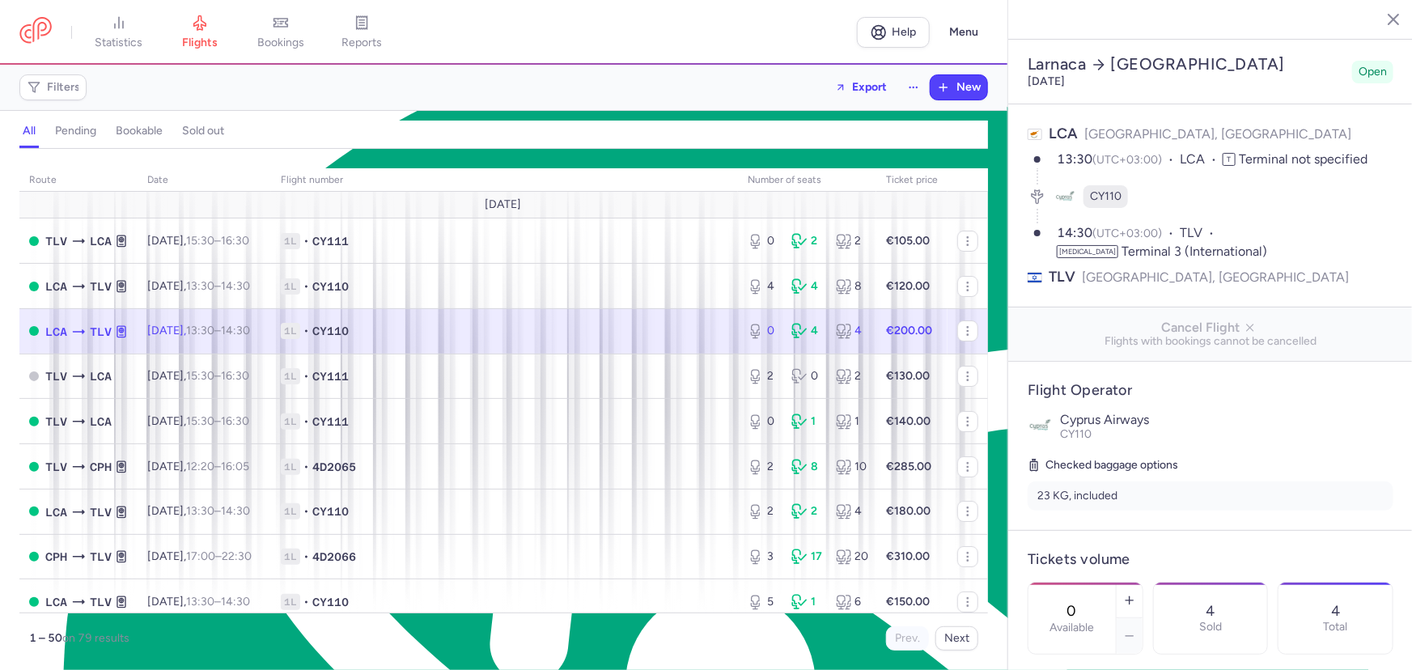
scroll to position [7758, 0]
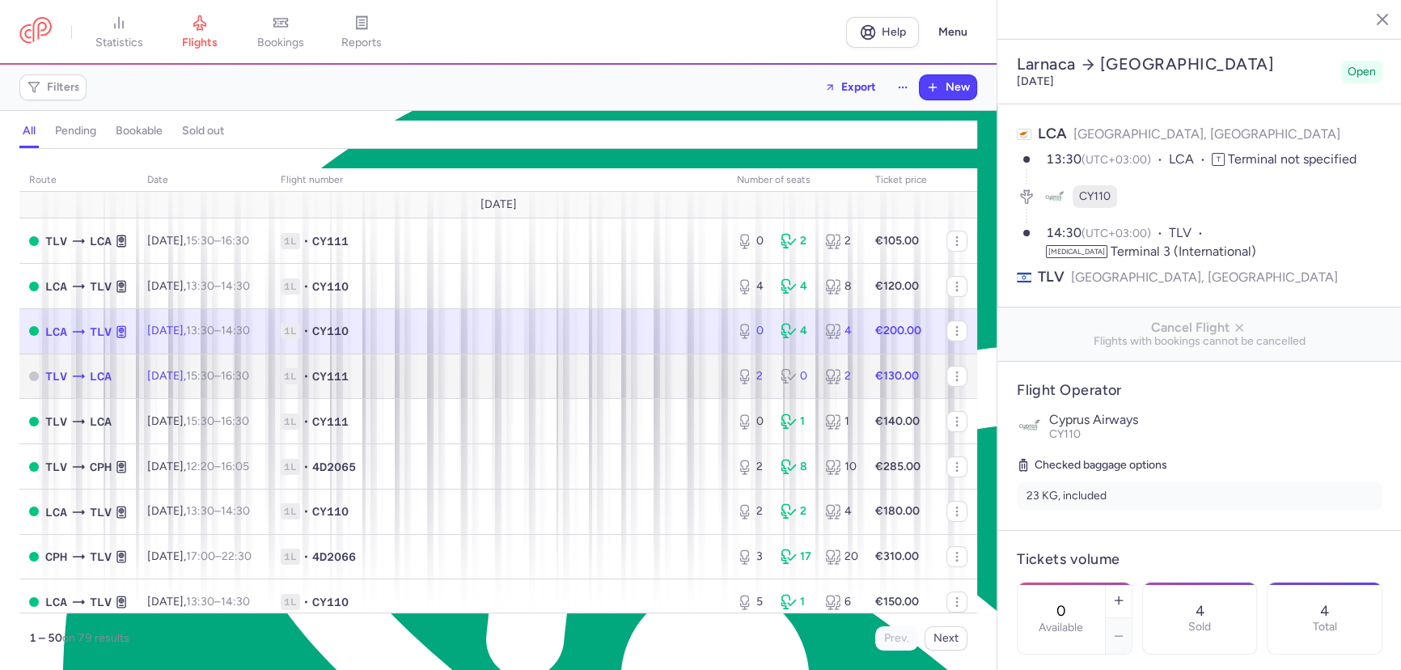
click at [376, 363] on td "1L • CY111" at bounding box center [499, 376] width 456 height 45
type input "2"
type input "1"
select select "days"
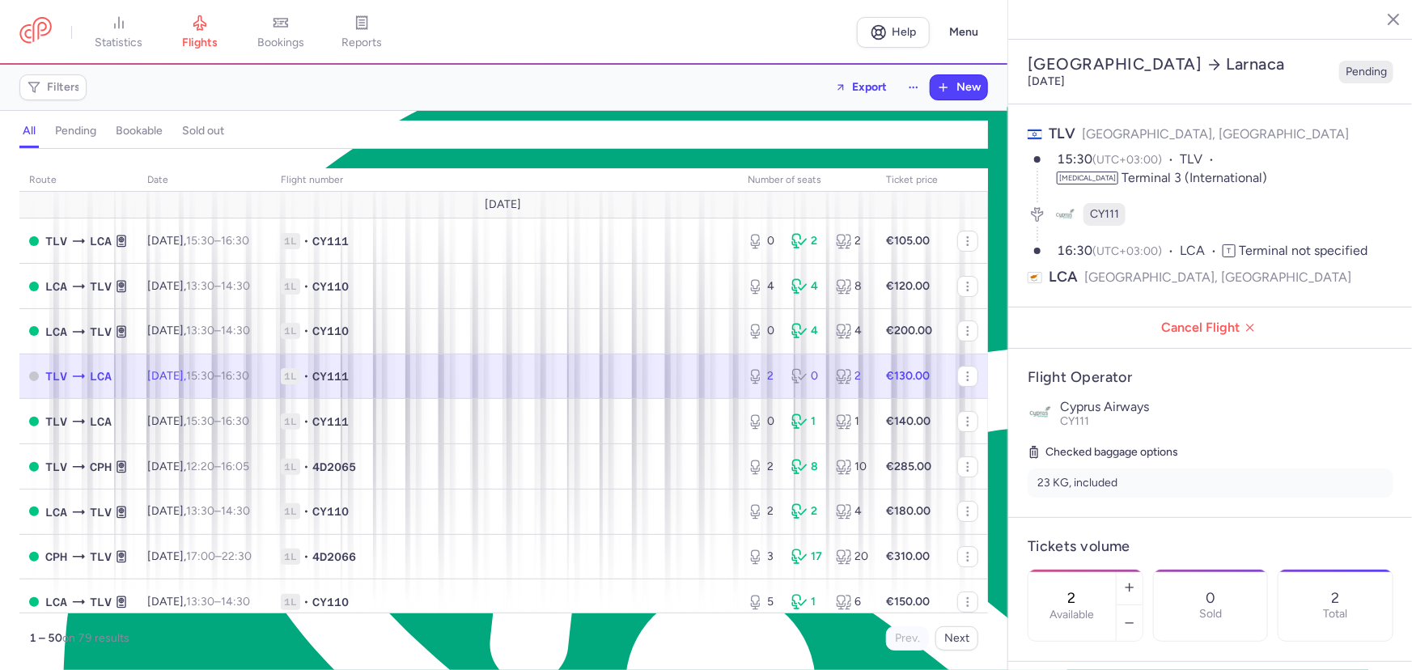
click at [424, 380] on span "1L • CY111" at bounding box center [504, 376] width 447 height 16
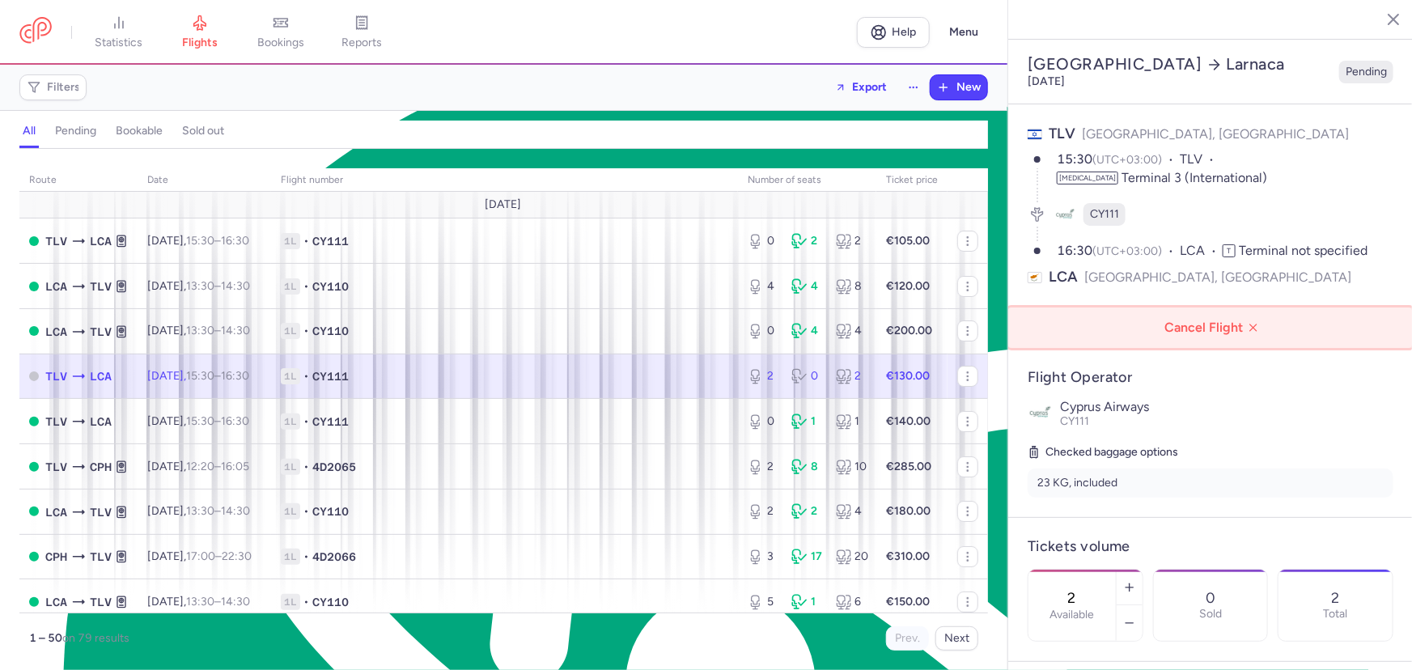
click at [1214, 307] on button "Cancel Flight" at bounding box center [1210, 327] width 405 height 40
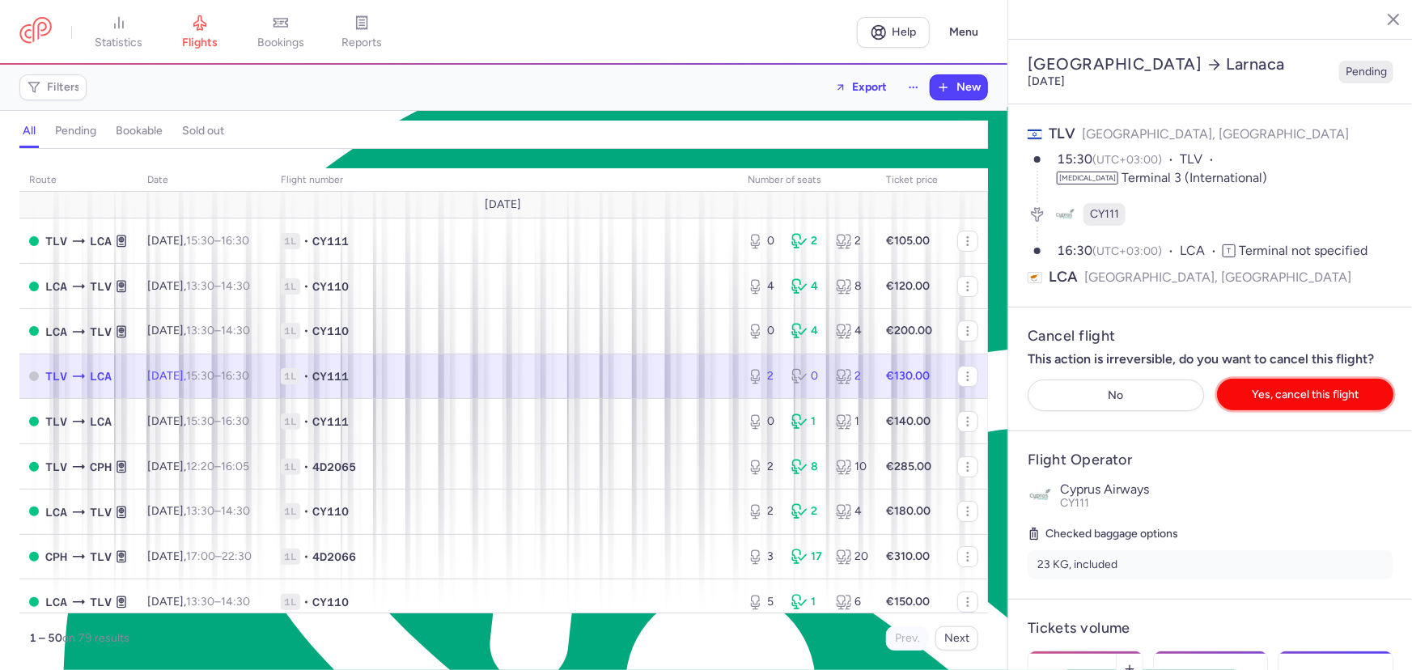
click at [1263, 379] on button "Yes, cancel this flight" at bounding box center [1305, 395] width 176 height 32
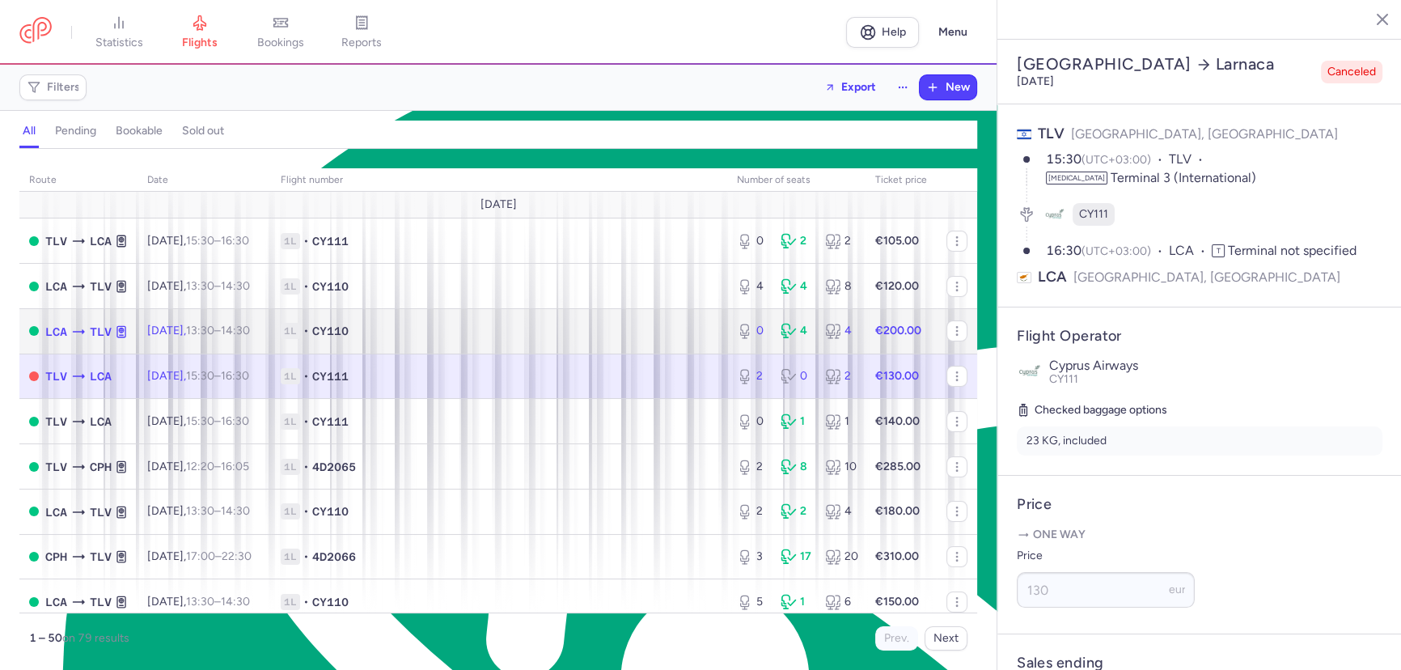
click at [210, 322] on td "Thu, 14 Aug, 13:30 – 14:30 +0" at bounding box center [204, 330] width 133 height 45
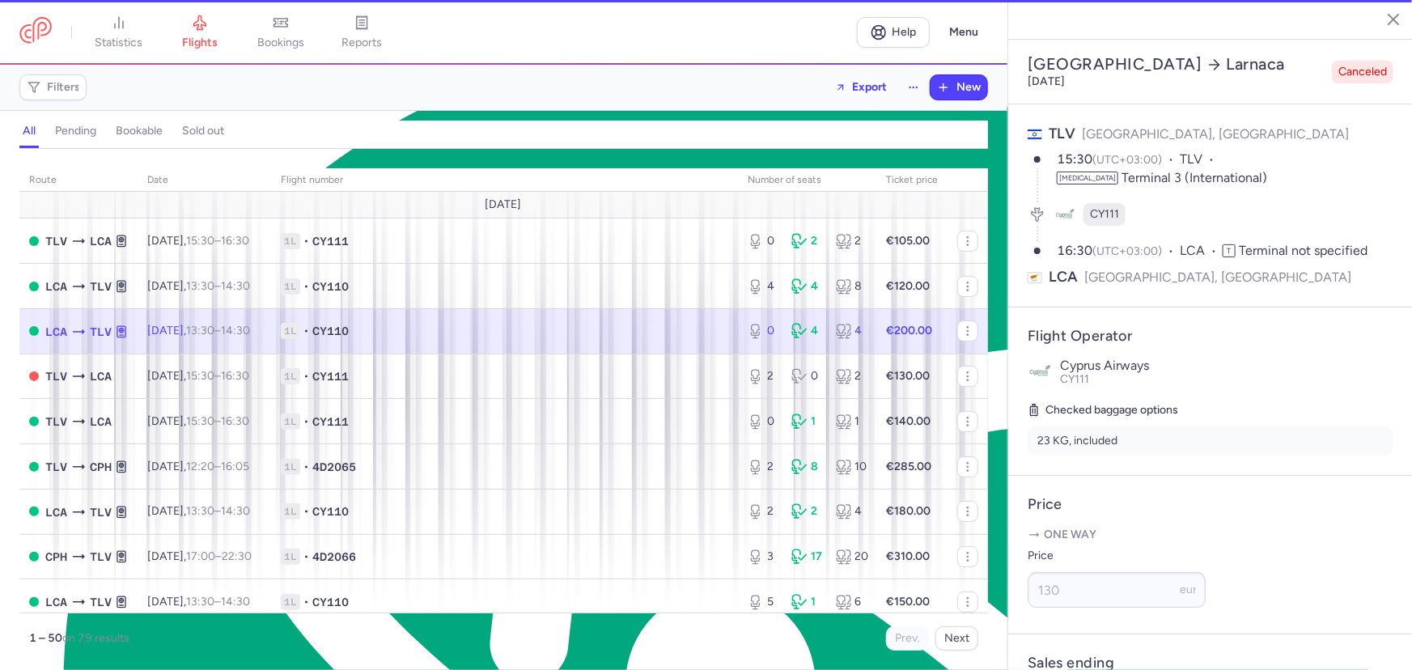
type input "6"
select select "hours"
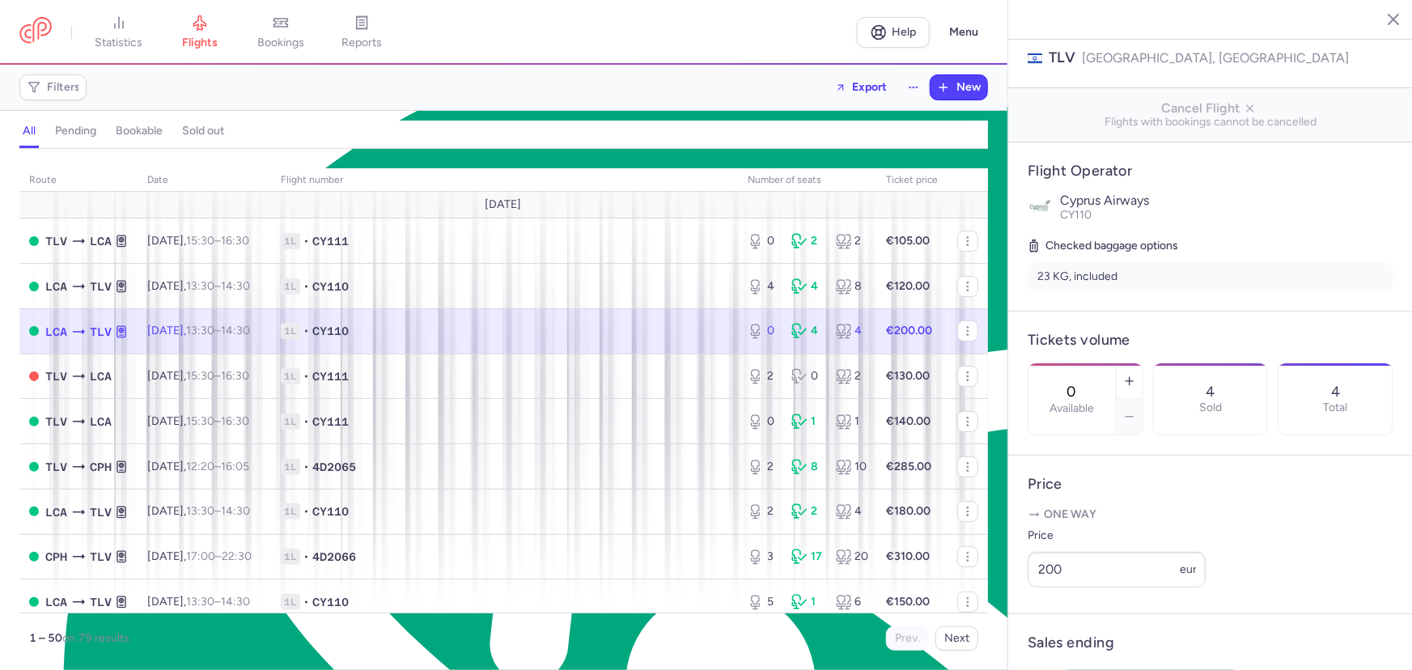
scroll to position [220, 0]
type textarea "0"
drag, startPoint x: 1092, startPoint y: 354, endPoint x: 1106, endPoint y: 352, distance: 13.8
click at [1091, 382] on input "0" at bounding box center [1072, 391] width 39 height 18
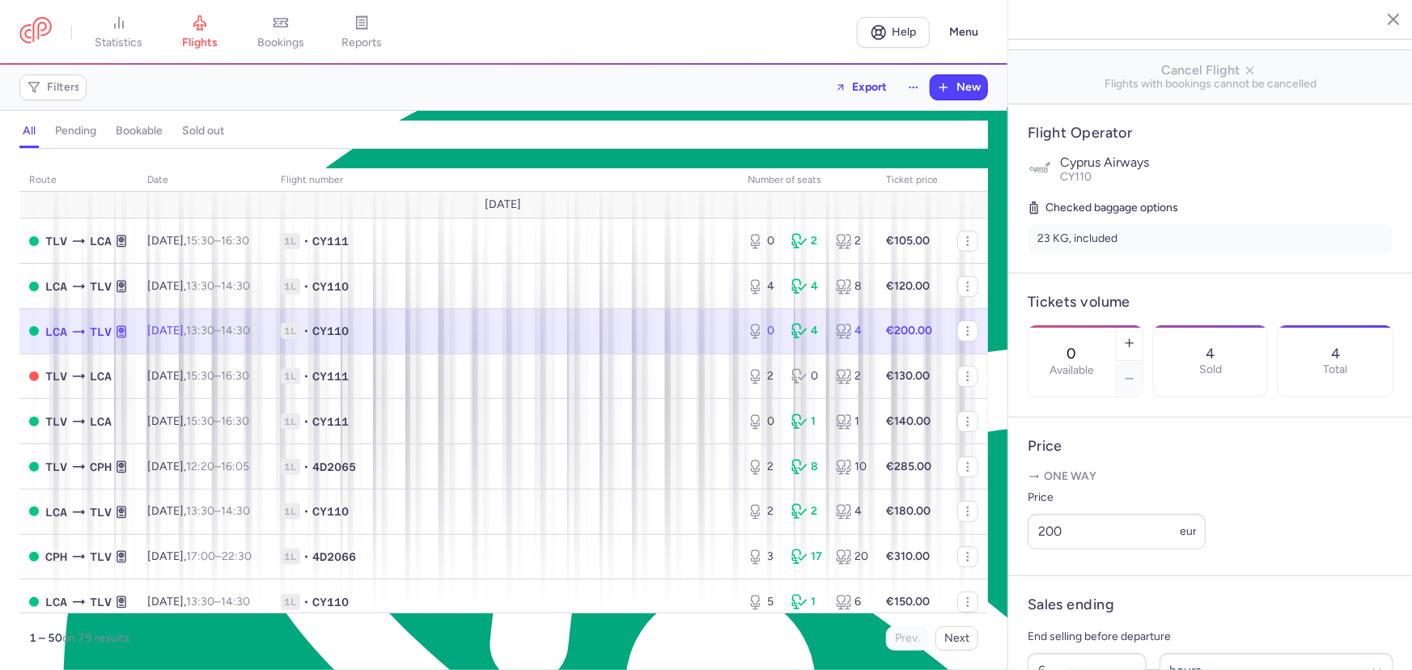
scroll to position [125, 0]
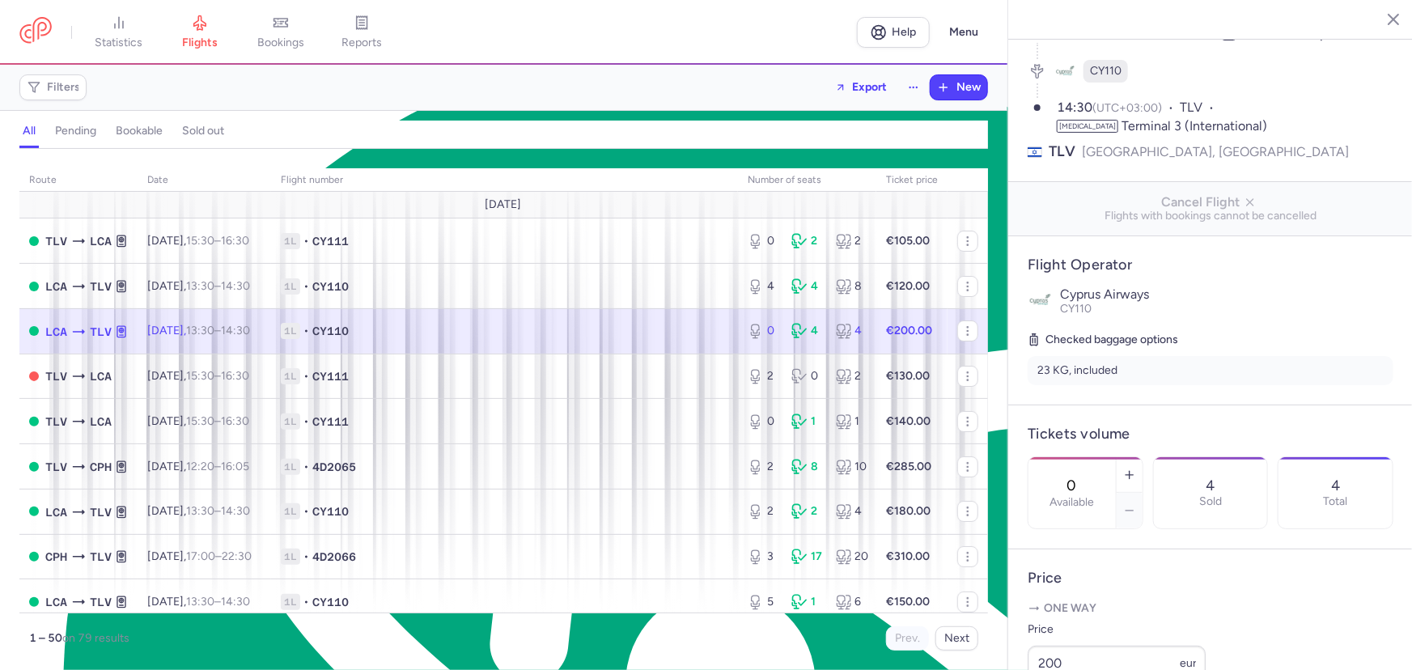
click at [1091, 477] on input "0" at bounding box center [1072, 486] width 39 height 18
click at [1168, 356] on li "23 KG, included" at bounding box center [1210, 370] width 366 height 29
click at [1091, 477] on input "0" at bounding box center [1072, 486] width 39 height 18
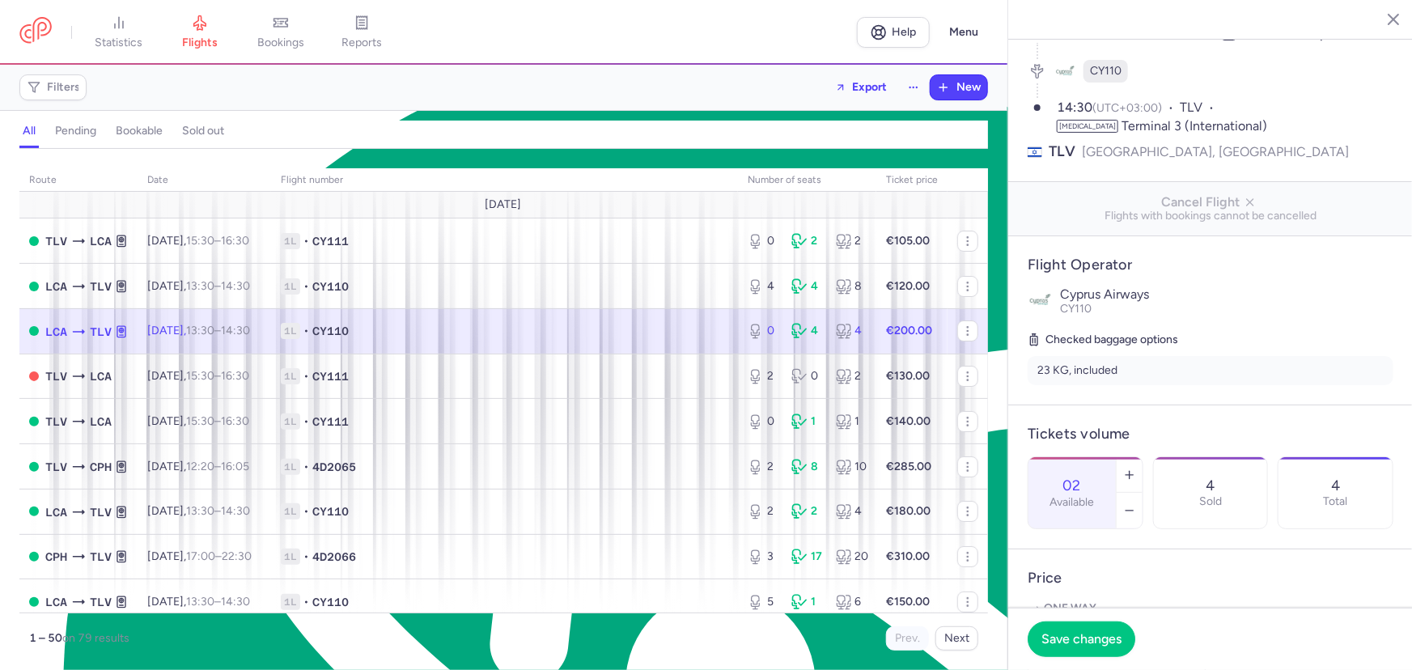
drag, startPoint x: 1107, startPoint y: 445, endPoint x: 1082, endPoint y: 445, distance: 24.3
click at [1082, 477] on input "02" at bounding box center [1072, 486] width 39 height 18
type input "2"
click at [1111, 630] on button "Save changes" at bounding box center [1081, 639] width 108 height 36
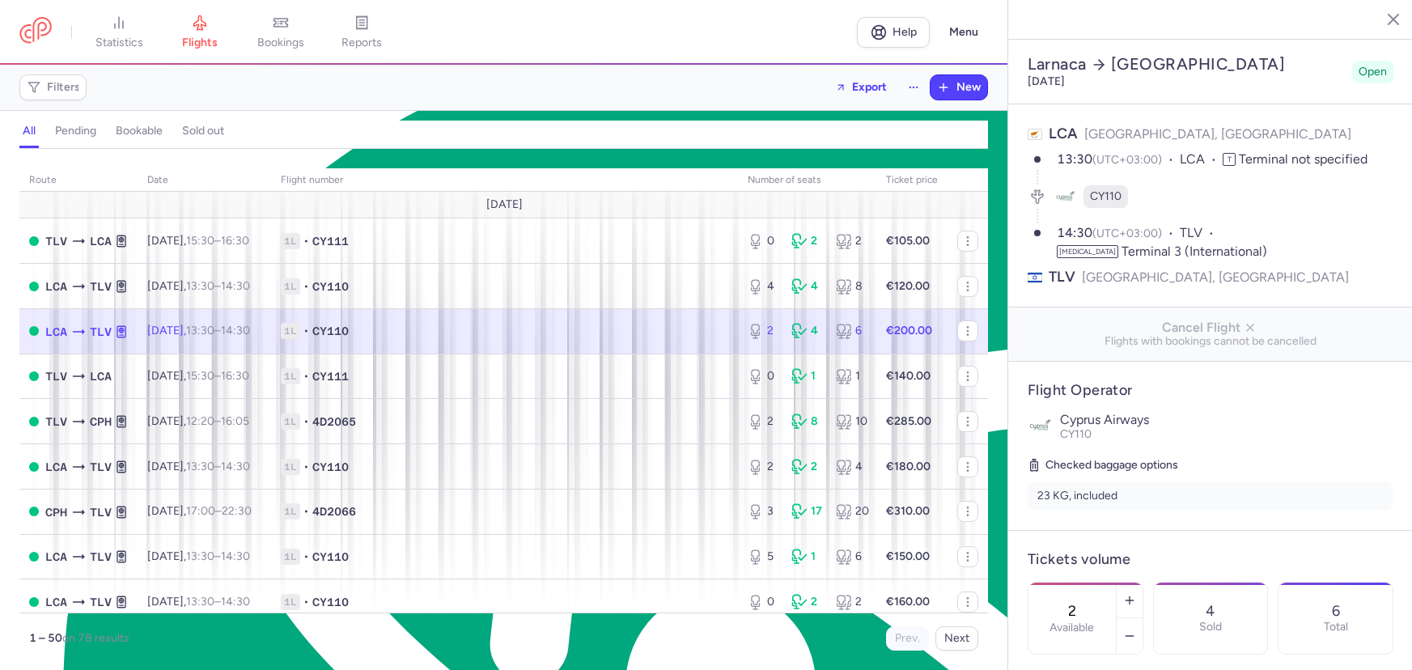
select select "hours"
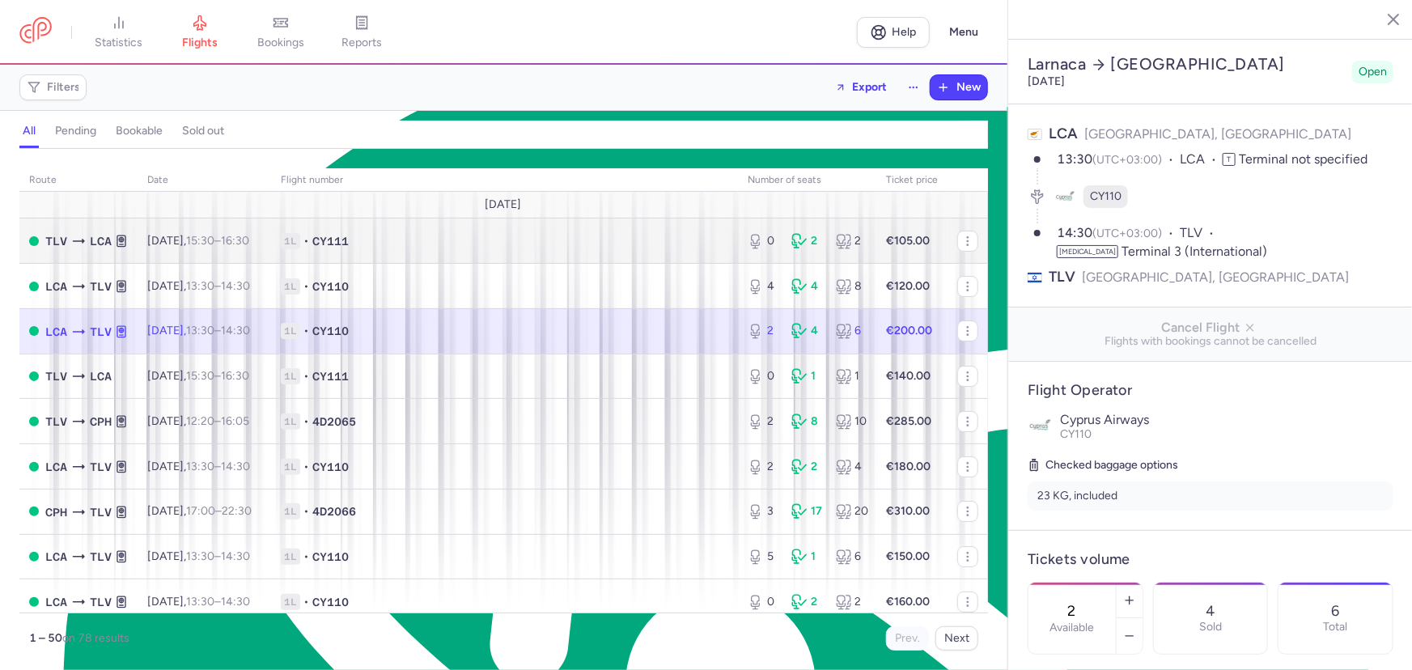
scroll to position [7758, 0]
click at [445, 242] on span "1L • CY111" at bounding box center [504, 241] width 447 height 16
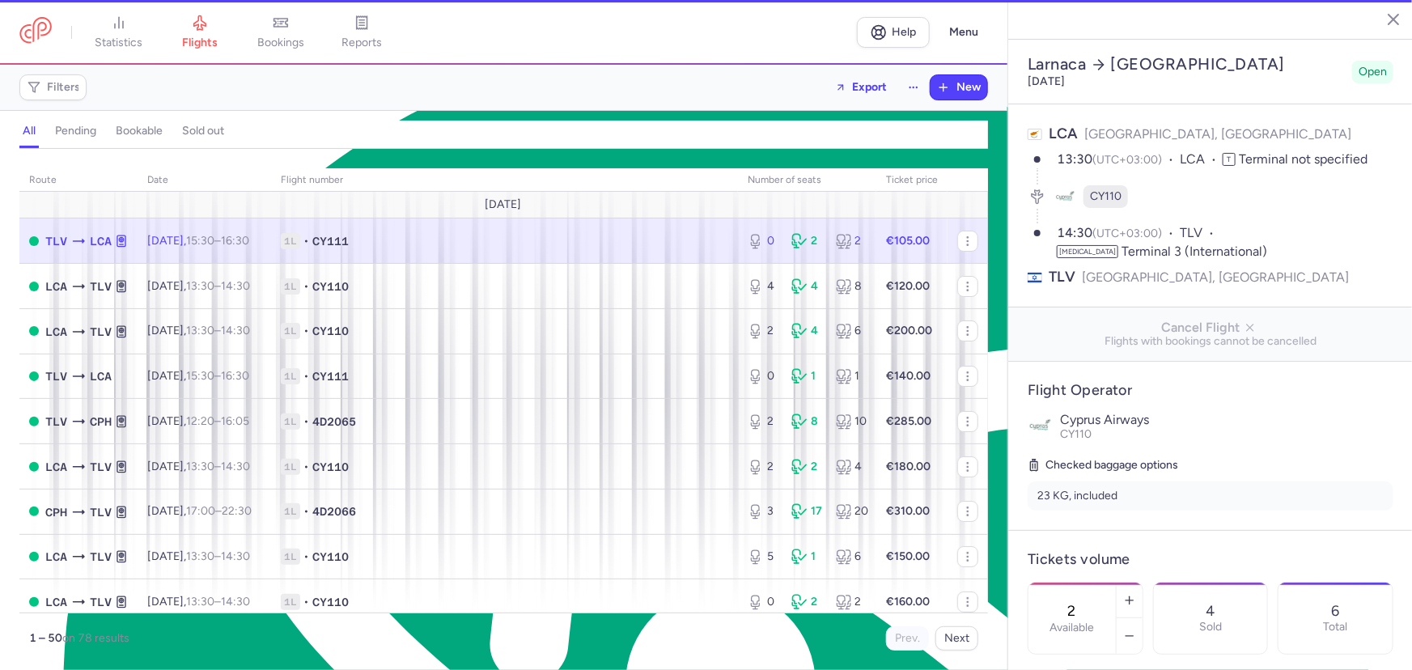
type input "0"
type input "8"
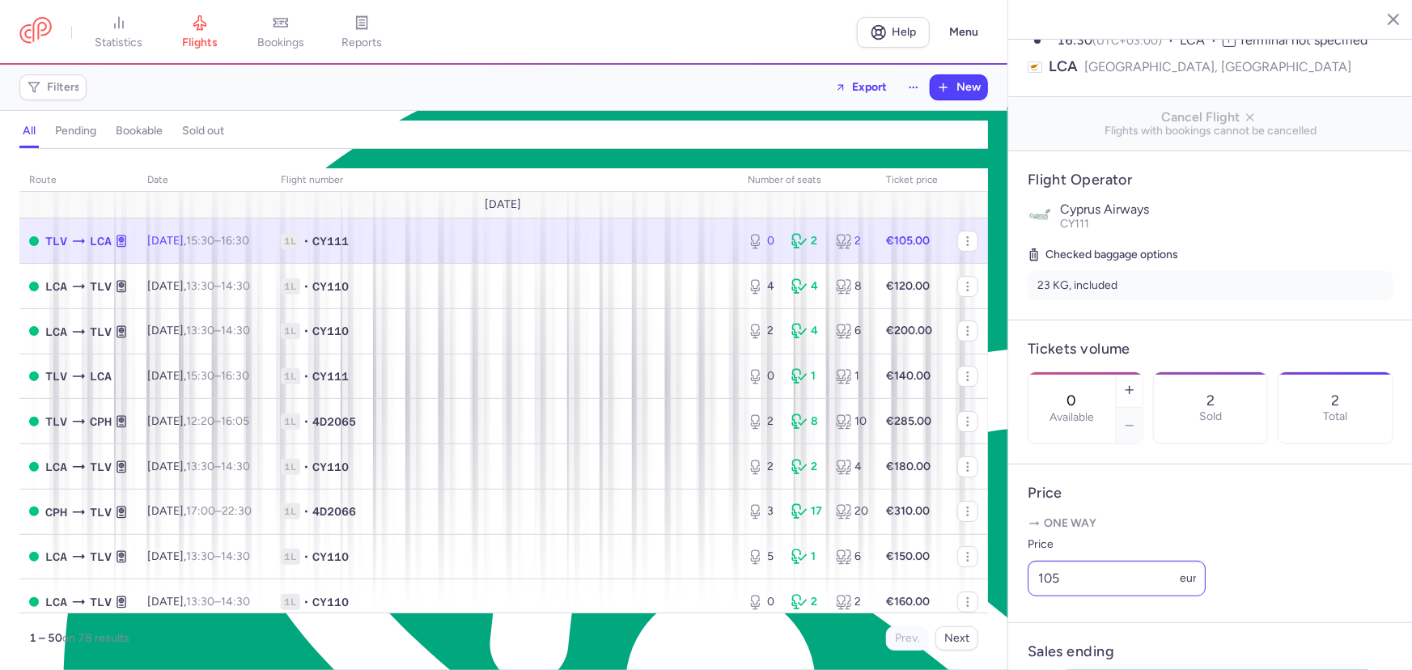
scroll to position [441, 0]
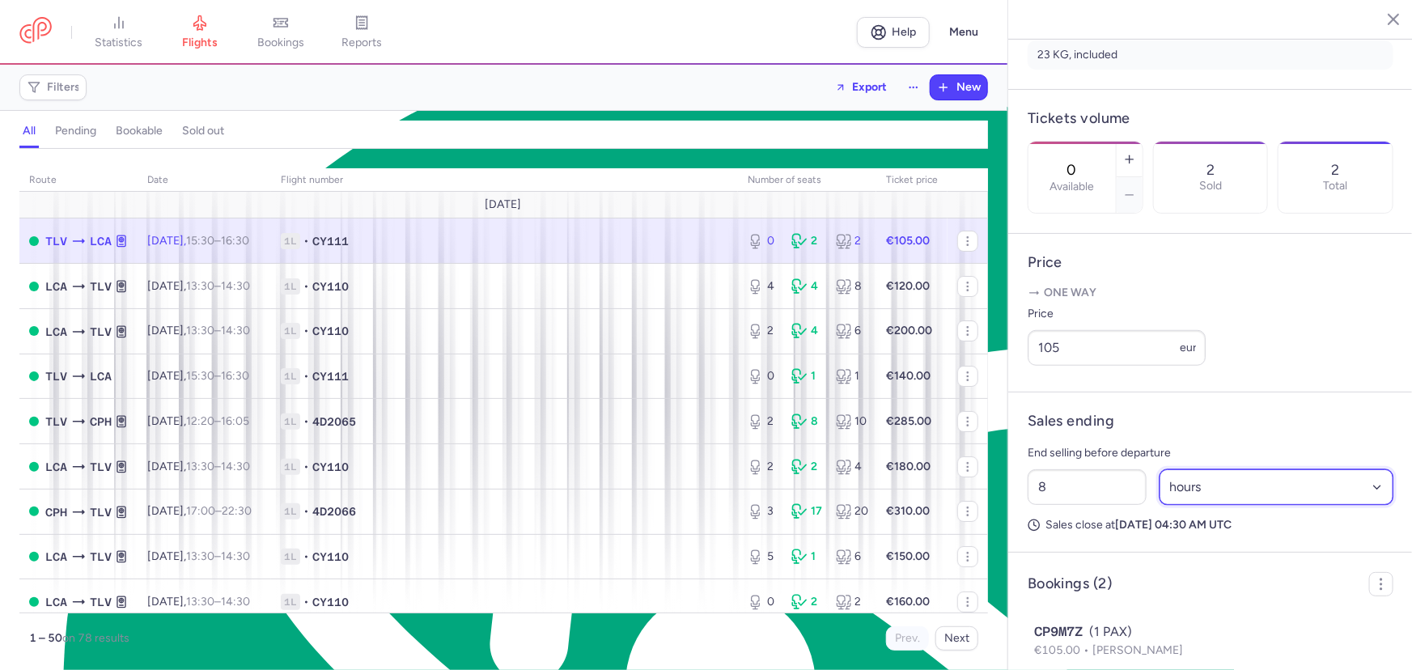
click at [1198, 505] on select "Select an option hours days" at bounding box center [1276, 487] width 235 height 36
select select "days"
click at [1159, 505] on select "Select an option hours days" at bounding box center [1276, 487] width 235 height 36
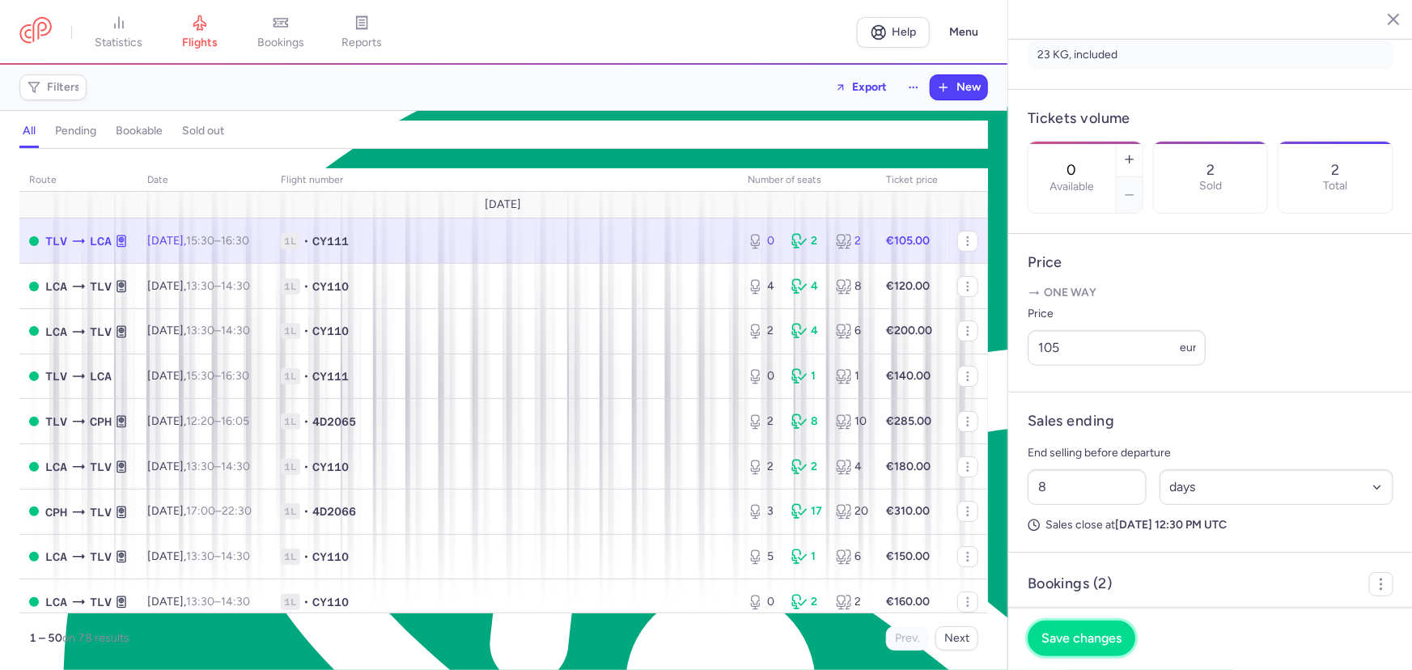
click at [1108, 638] on span "Save changes" at bounding box center [1081, 638] width 80 height 15
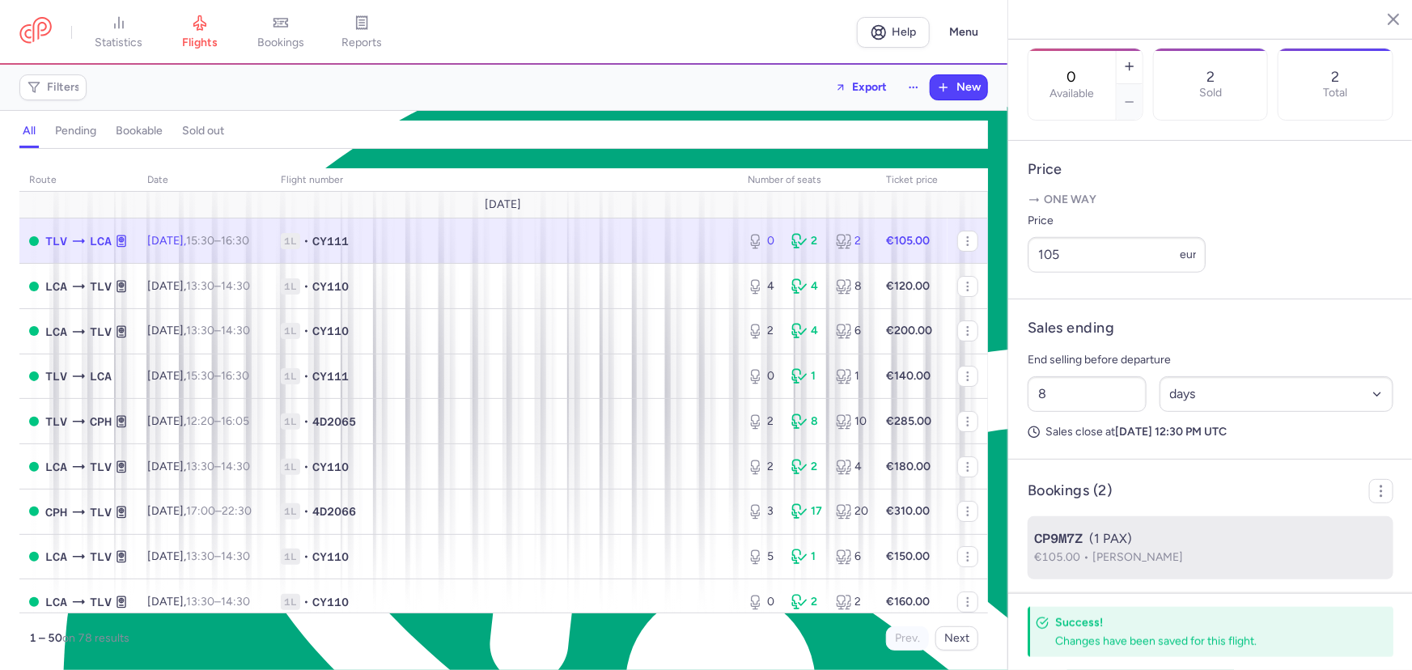
scroll to position [643, 0]
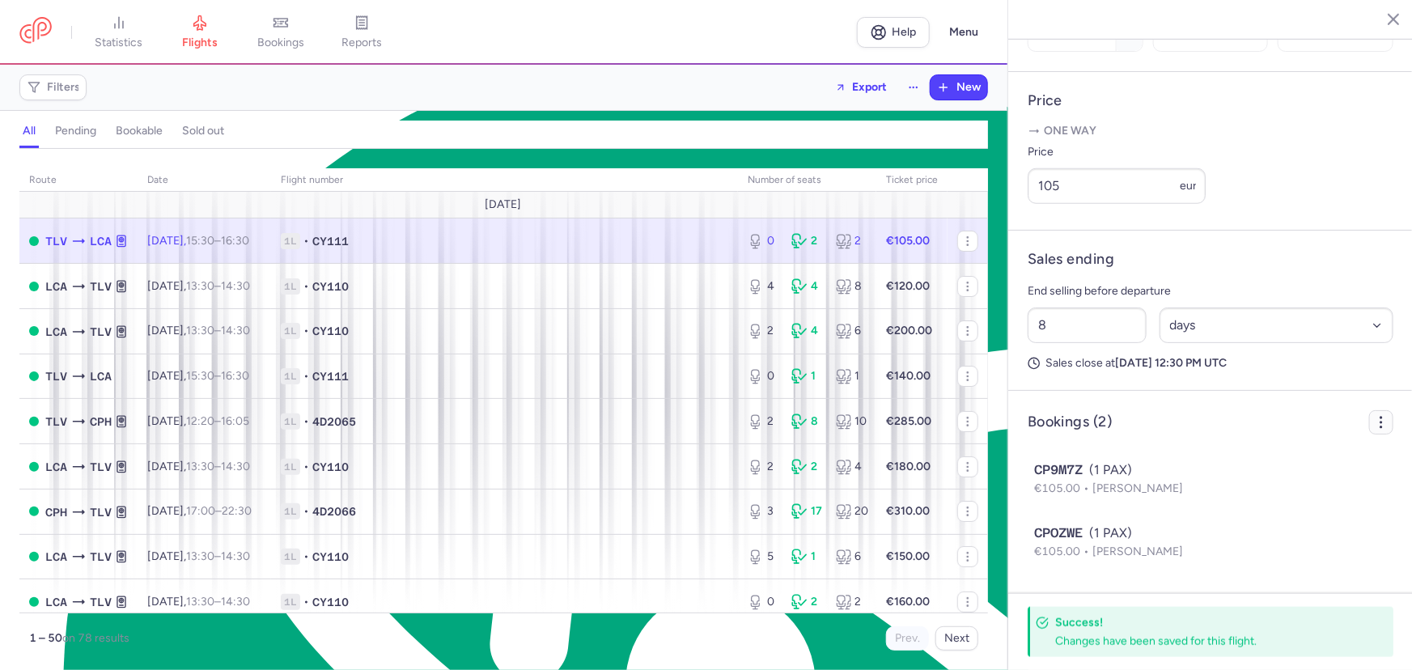
click at [1380, 418] on circle "button" at bounding box center [1381, 418] width 2 height 2
click at [1318, 455] on span "Export PNL" at bounding box center [1310, 461] width 121 height 16
click at [1289, 454] on span "Export PNL" at bounding box center [1310, 461] width 121 height 16
click at [833, 154] on div "route date Flight number number of seats Ticket price August 25 TLV LCA Tue, 12…" at bounding box center [503, 409] width 1007 height 521
click at [432, 242] on span "1L • CY111" at bounding box center [504, 241] width 447 height 16
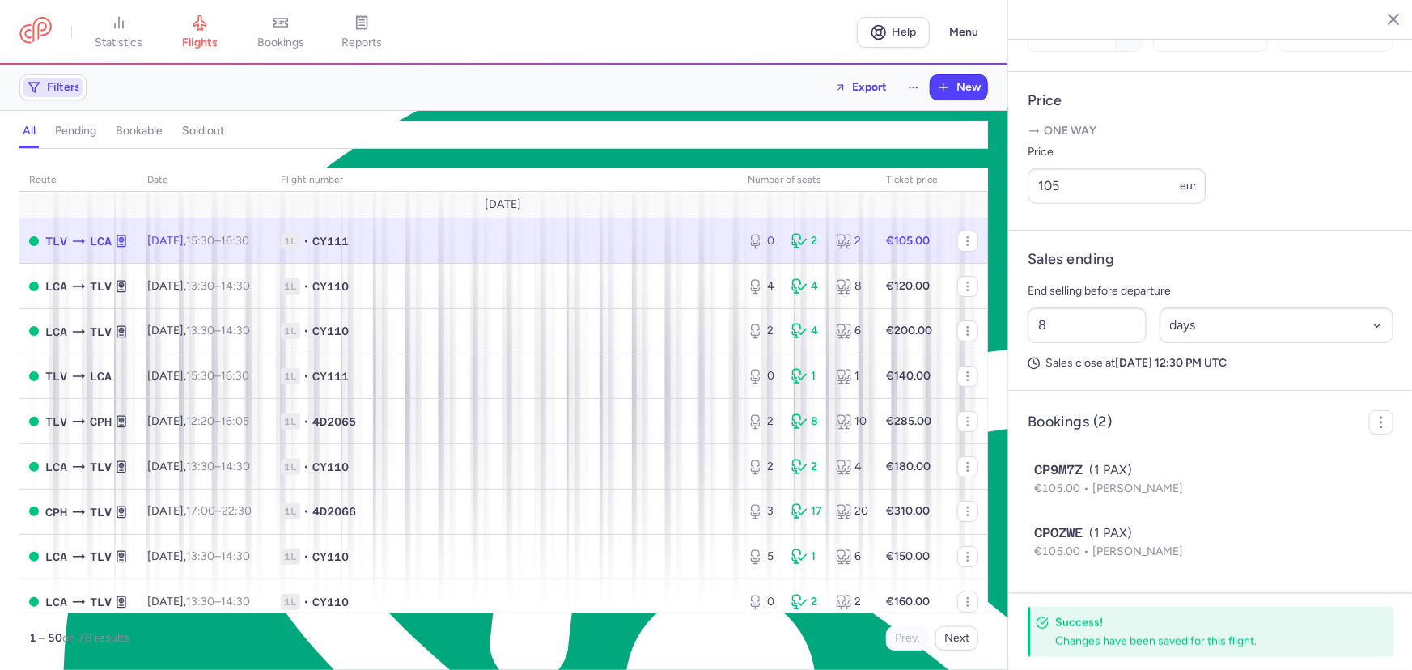
click at [71, 94] on span "Filters" at bounding box center [53, 87] width 61 height 19
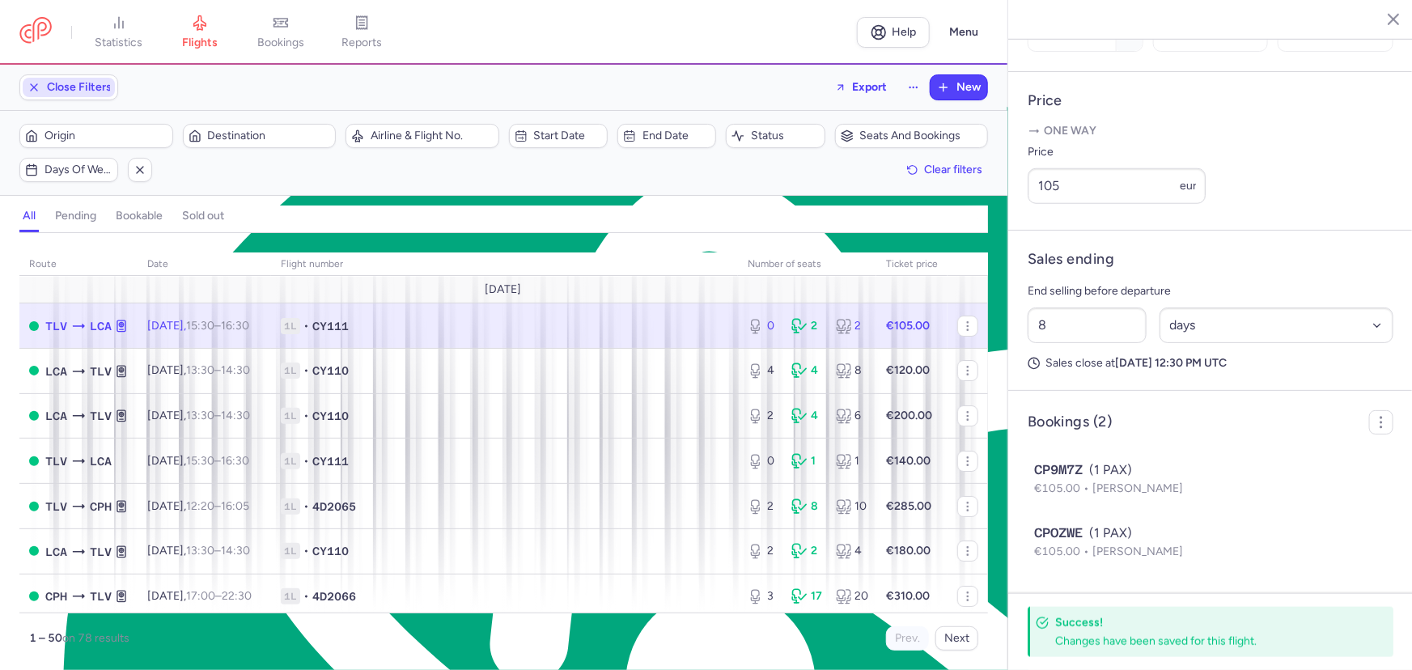
scroll to position [0, 0]
click at [576, 140] on span "Start date" at bounding box center [568, 135] width 68 height 13
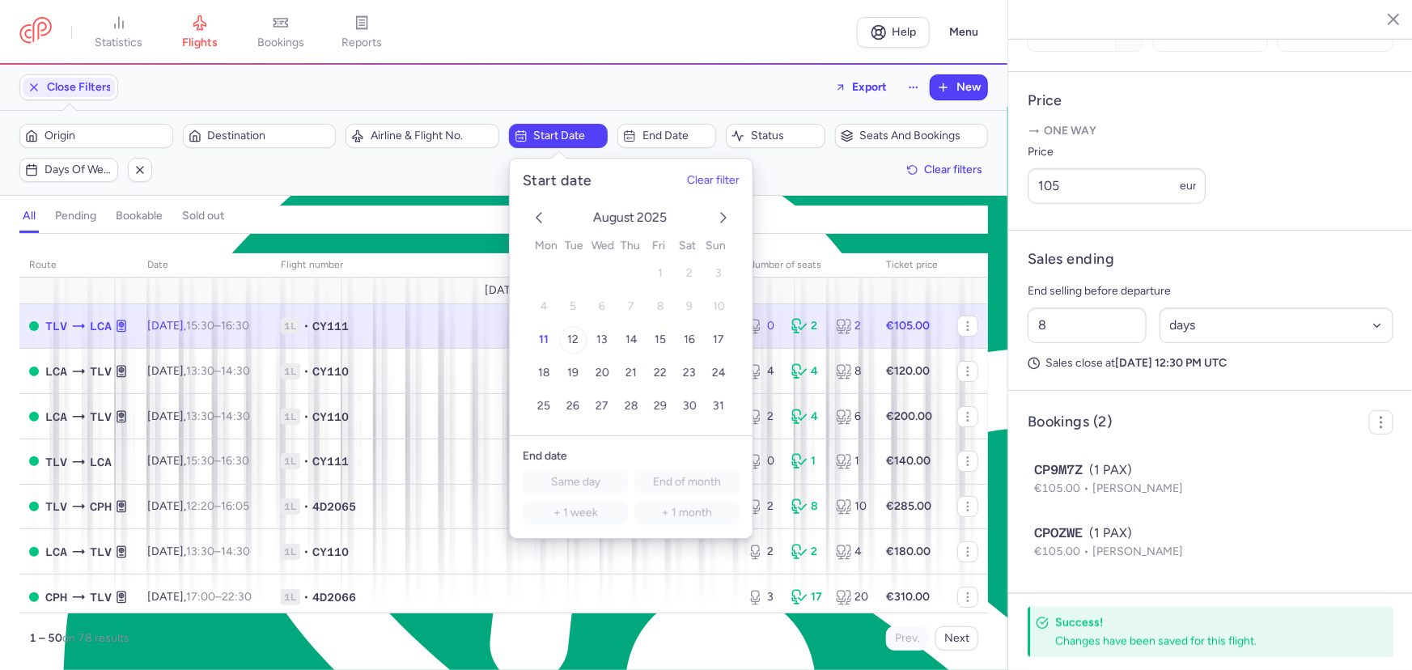
click at [568, 333] on span "12" at bounding box center [572, 340] width 11 height 14
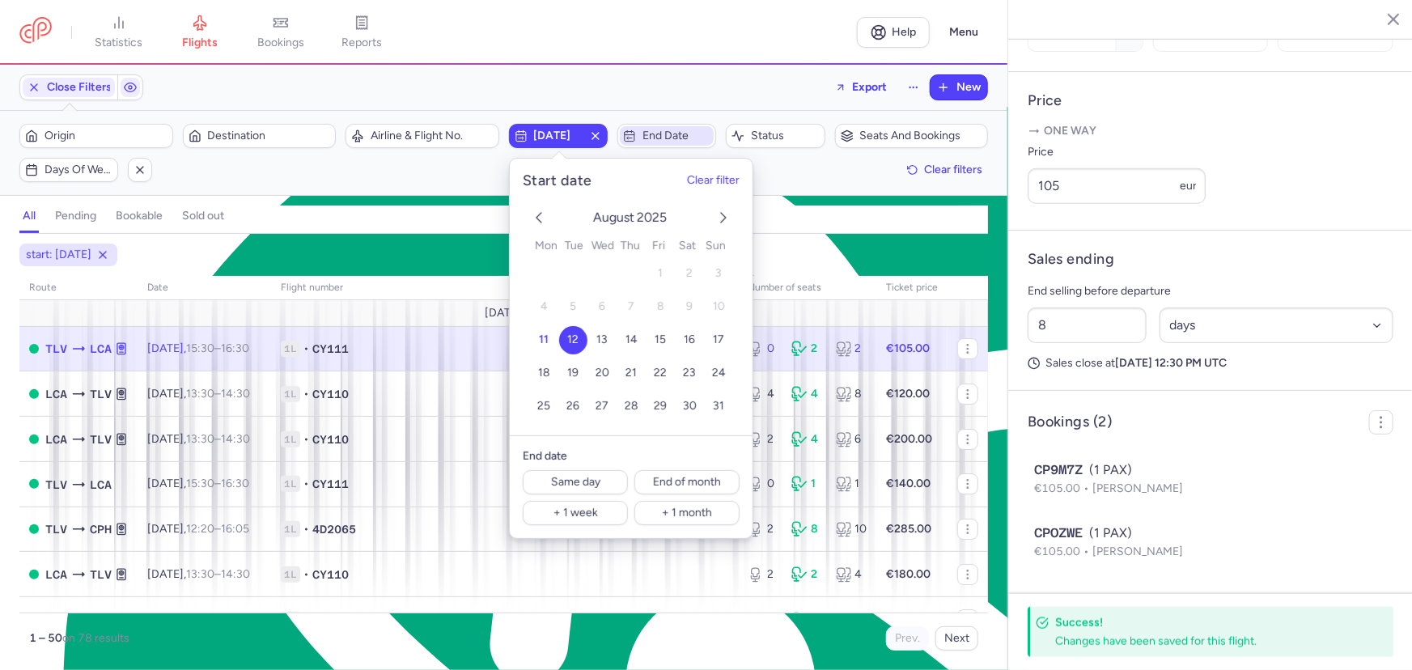
click at [671, 138] on span "End date" at bounding box center [676, 135] width 68 height 13
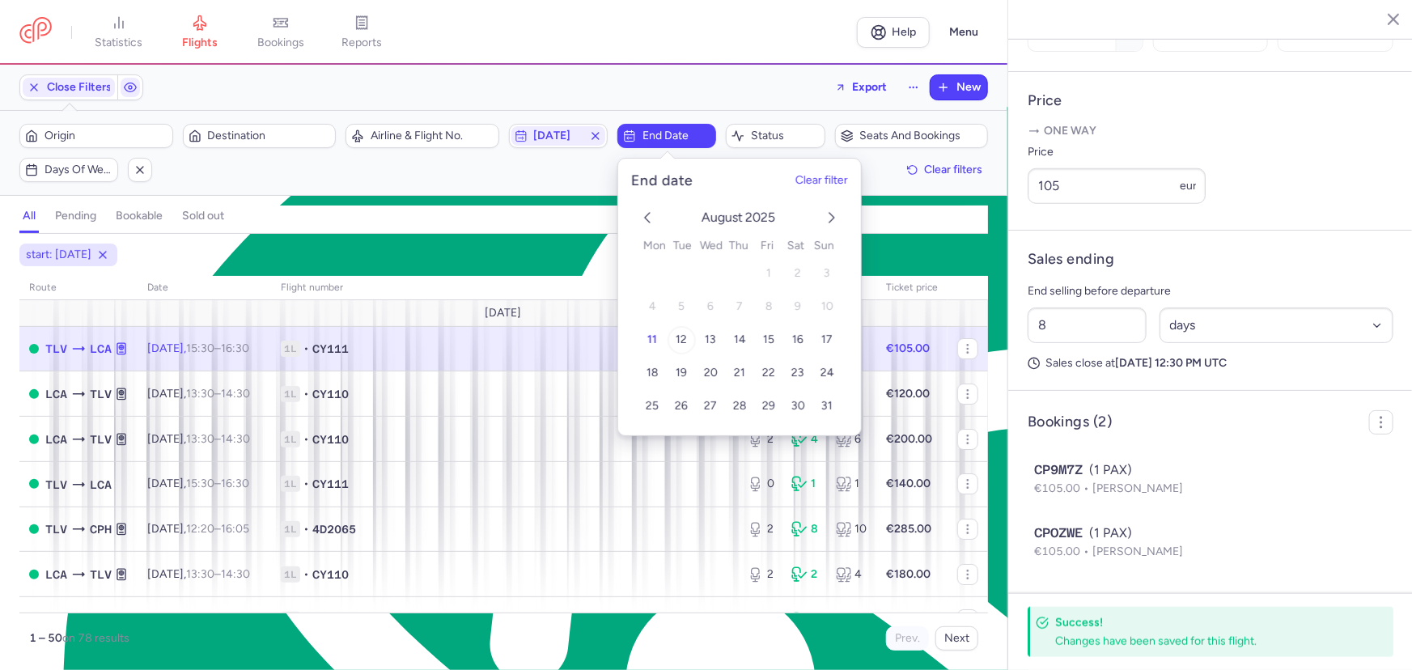
click at [684, 333] on span "12" at bounding box center [681, 340] width 11 height 14
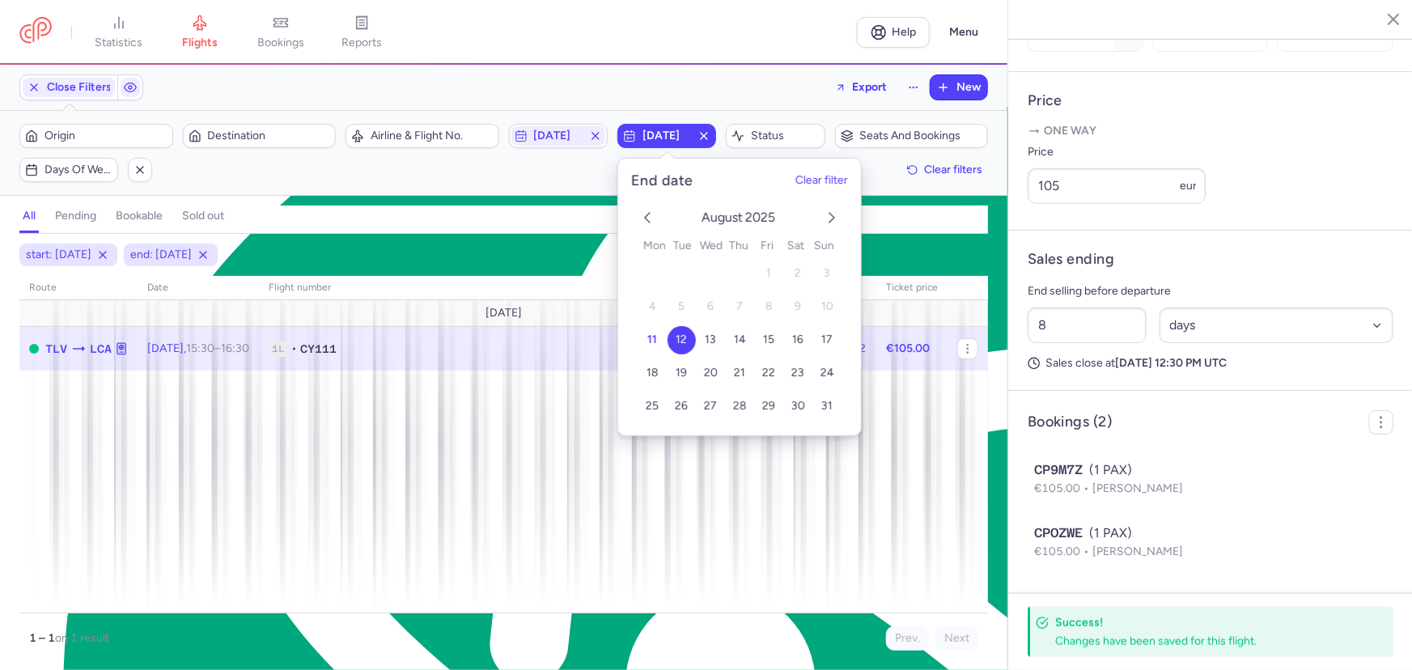
click at [595, 226] on div "all pending bookable sold out" at bounding box center [503, 219] width 968 height 28
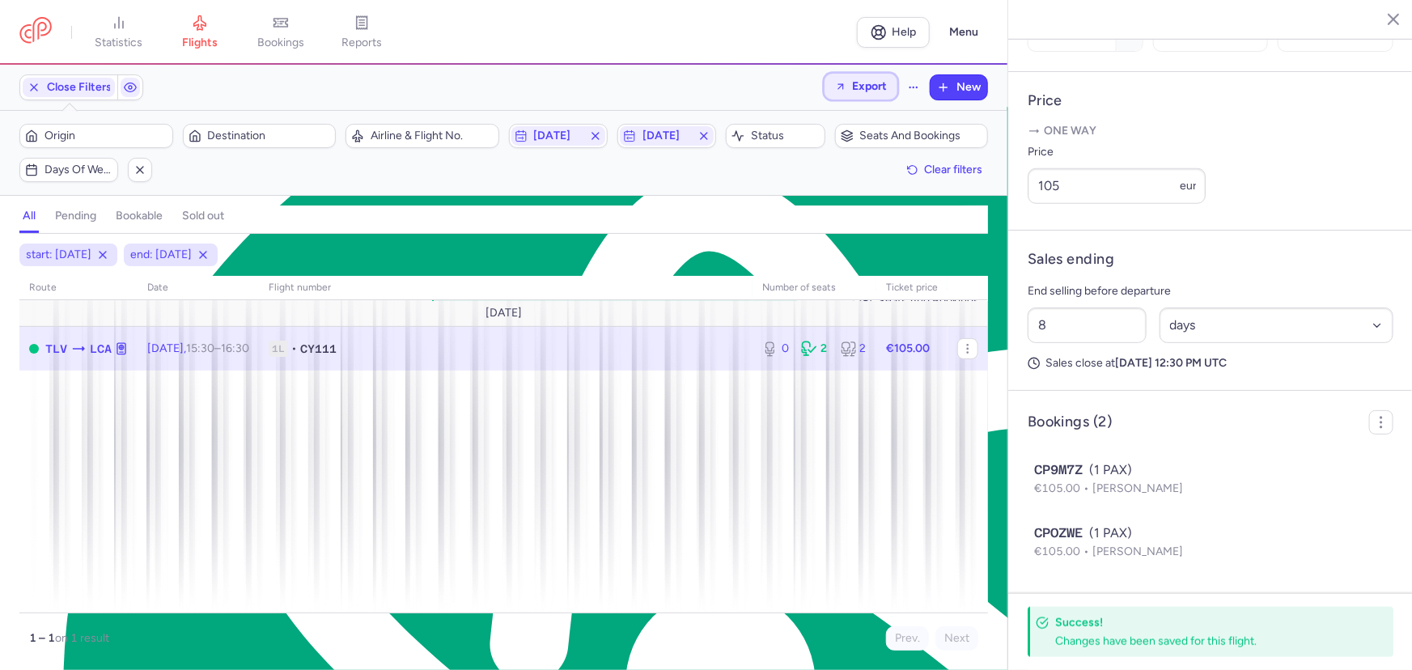
click at [875, 89] on span "Export" at bounding box center [869, 86] width 35 height 12
click at [816, 152] on button "Export PNLs" at bounding box center [817, 156] width 160 height 26
click at [206, 28] on icon at bounding box center [200, 23] width 16 height 16
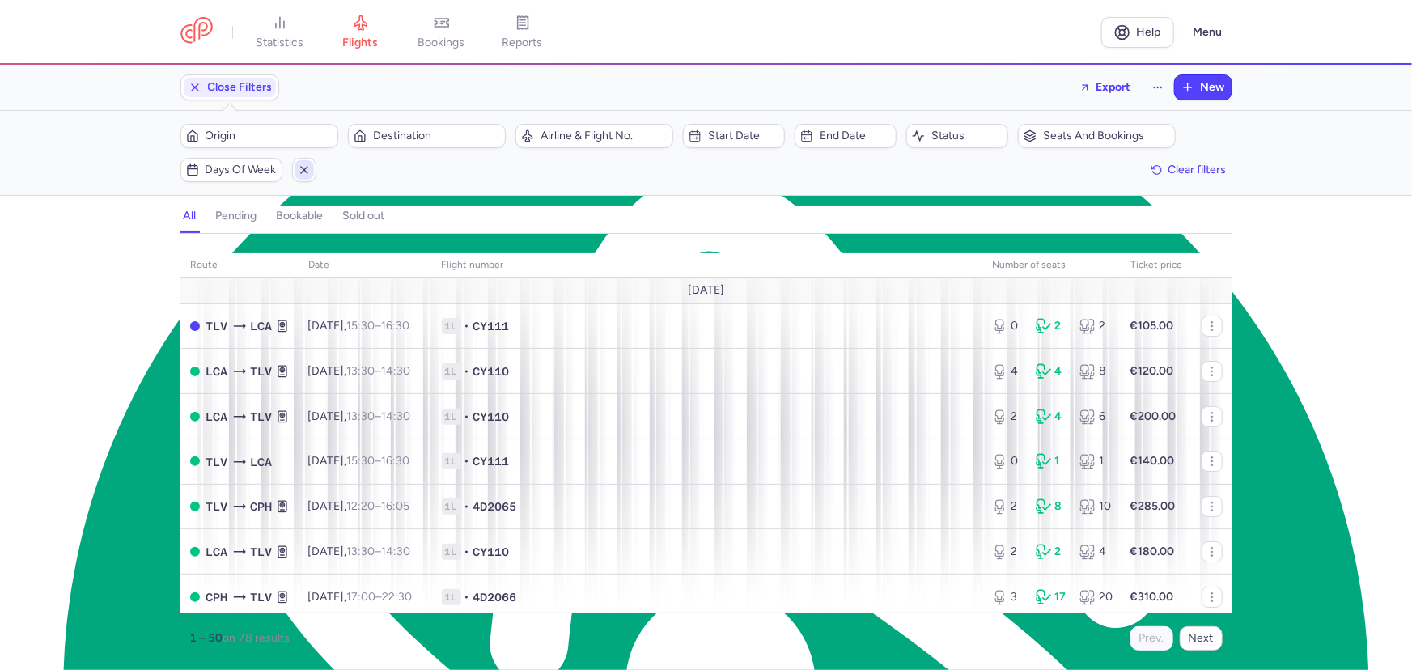
click at [300, 170] on icon "button" at bounding box center [304, 169] width 13 height 13
